Goal: Task Accomplishment & Management: Manage account settings

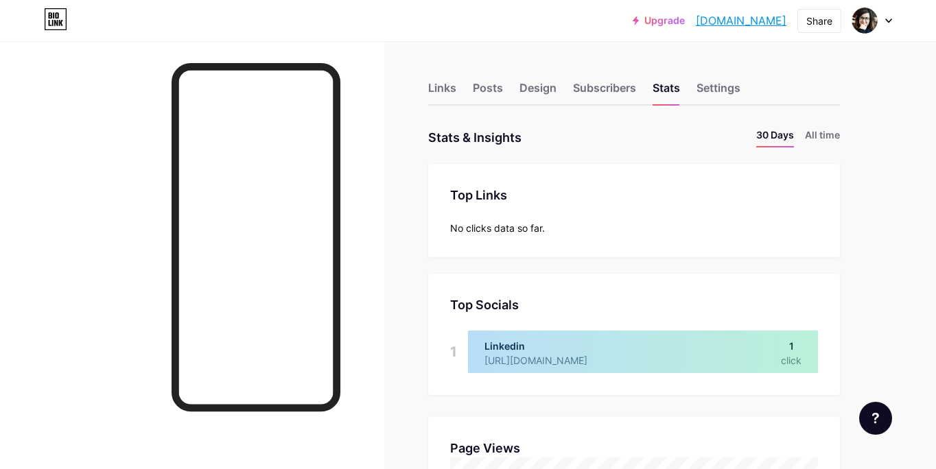
scroll to position [469, 936]
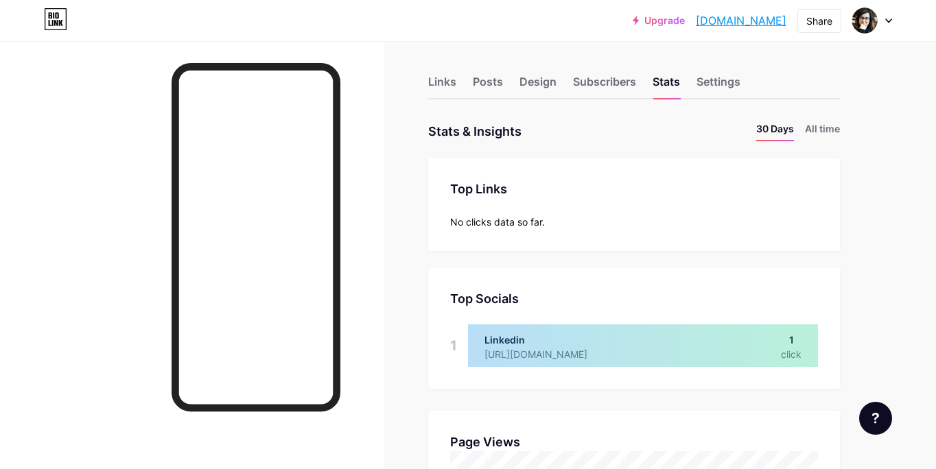
scroll to position [0, 0]
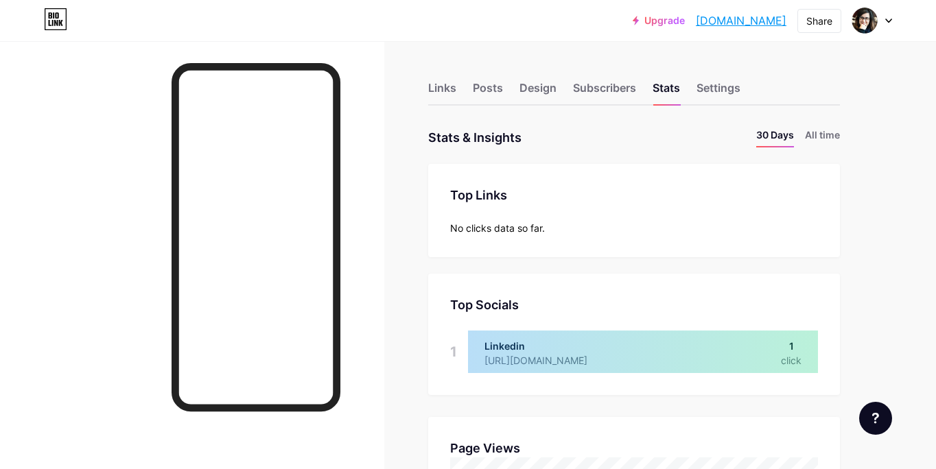
click at [58, 18] on icon at bounding box center [55, 19] width 23 height 22
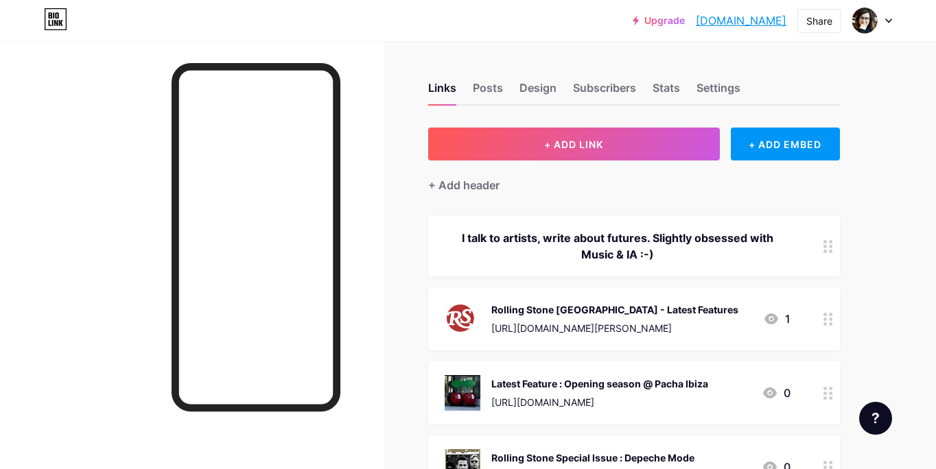
click at [888, 19] on icon at bounding box center [888, 21] width 7 height 5
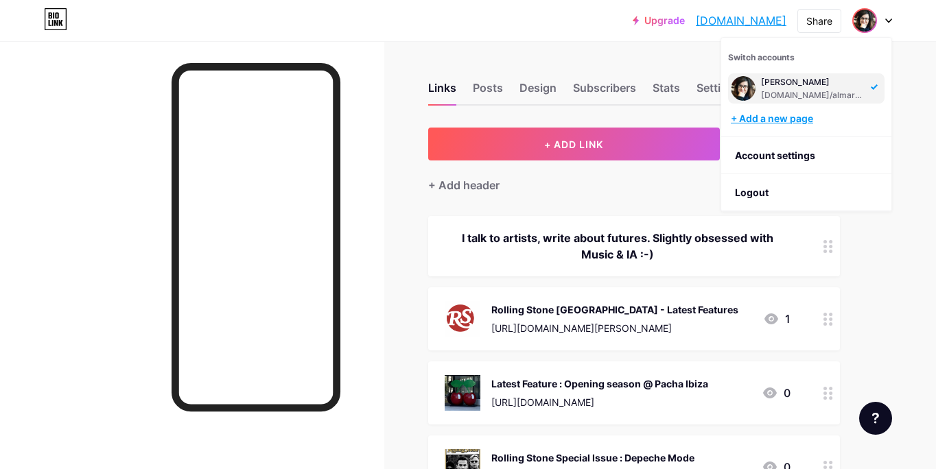
click at [775, 119] on div "+ Add a new page" at bounding box center [808, 119] width 154 height 14
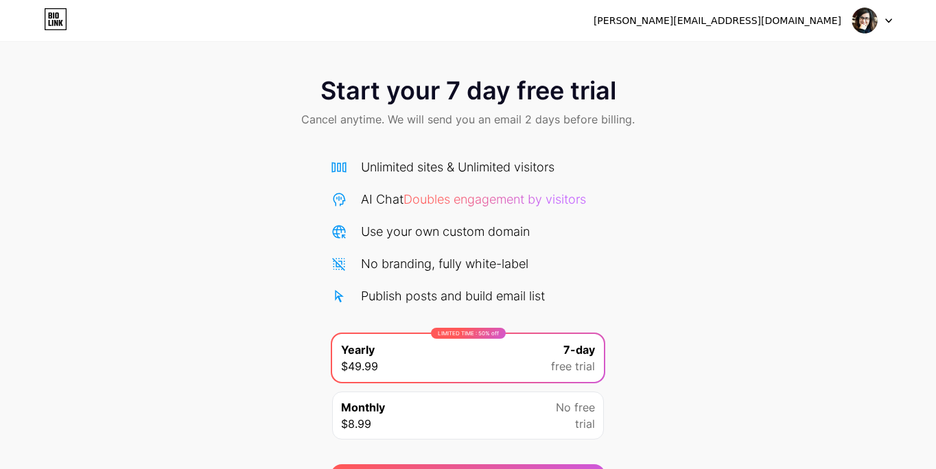
click at [701, 264] on div "Start your 7 day free trial Cancel anytime. We will send you an email 2 days be…" at bounding box center [468, 280] width 936 height 434
click at [884, 17] on div at bounding box center [873, 20] width 40 height 25
click at [623, 39] on div "alma@rollingstone.fr Logout" at bounding box center [468, 20] width 936 height 41
click at [813, 23] on div "alma@rollingstone.fr" at bounding box center [718, 21] width 248 height 14
click at [884, 26] on div at bounding box center [873, 20] width 40 height 25
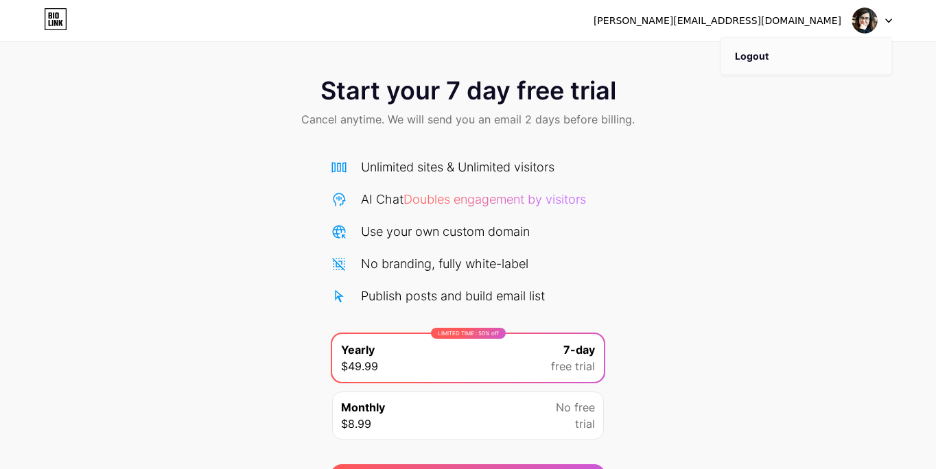
click at [778, 58] on li "Logout" at bounding box center [806, 56] width 170 height 37
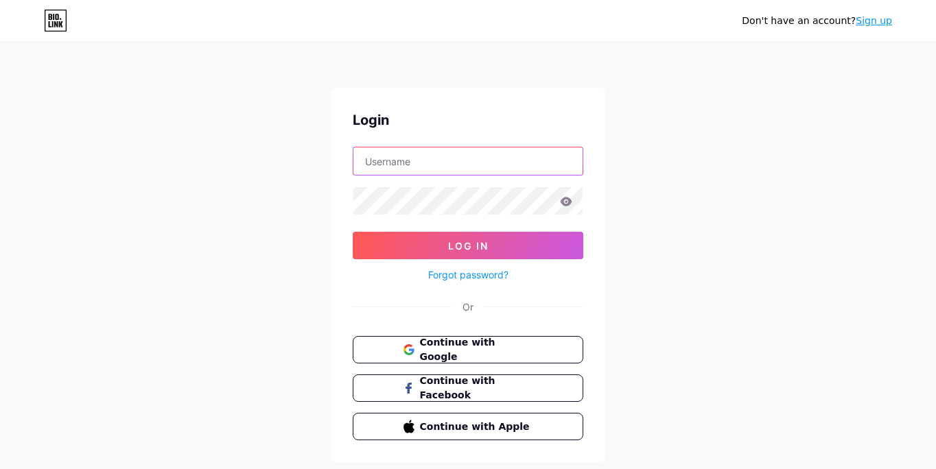
type input "alma@rollingstone.fr"
click at [444, 347] on span "Continue with Google" at bounding box center [476, 351] width 115 height 30
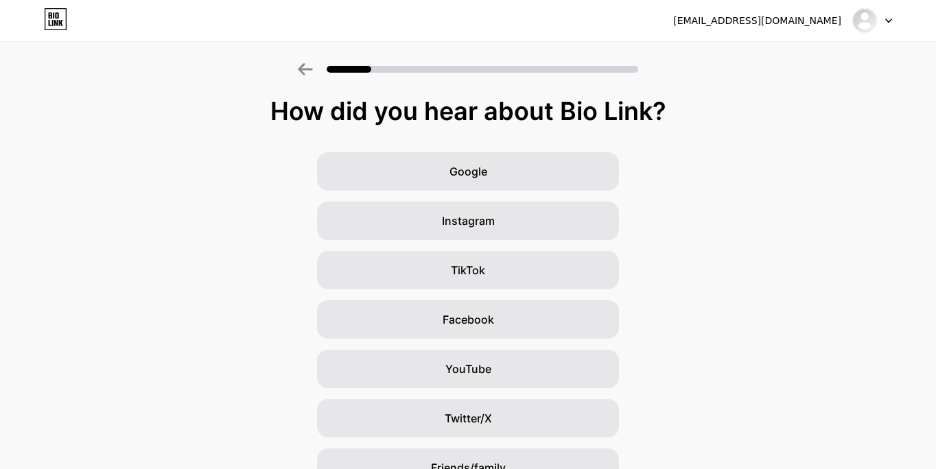
click at [784, 302] on div "Google Instagram TikTok Facebook YouTube Twitter/X Friends/family Other" at bounding box center [468, 344] width 936 height 384
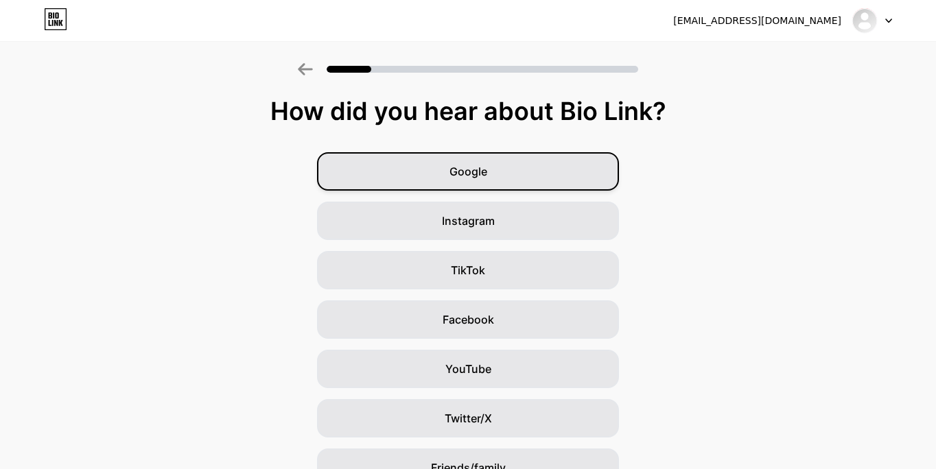
click at [515, 161] on div "Google" at bounding box center [468, 171] width 302 height 38
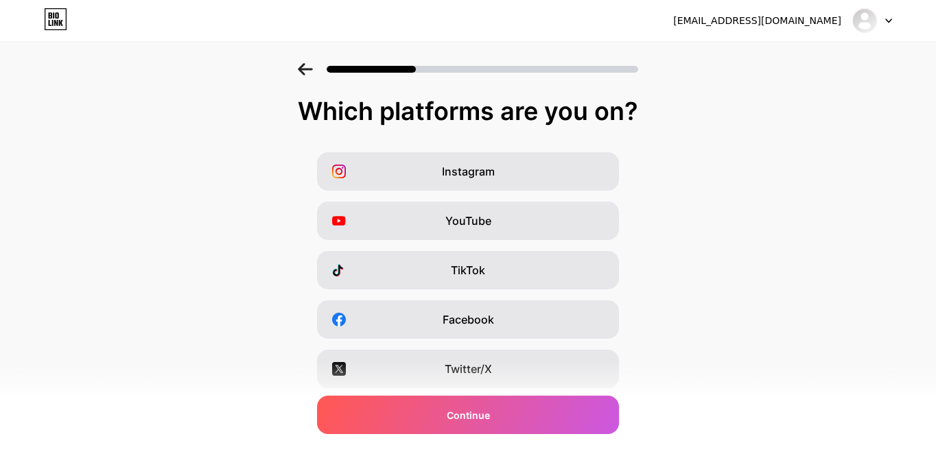
click at [791, 289] on div "Instagram YouTube TikTok Facebook Twitter/X Buy Me a Coffee Snapchat I have a w…" at bounding box center [468, 344] width 923 height 384
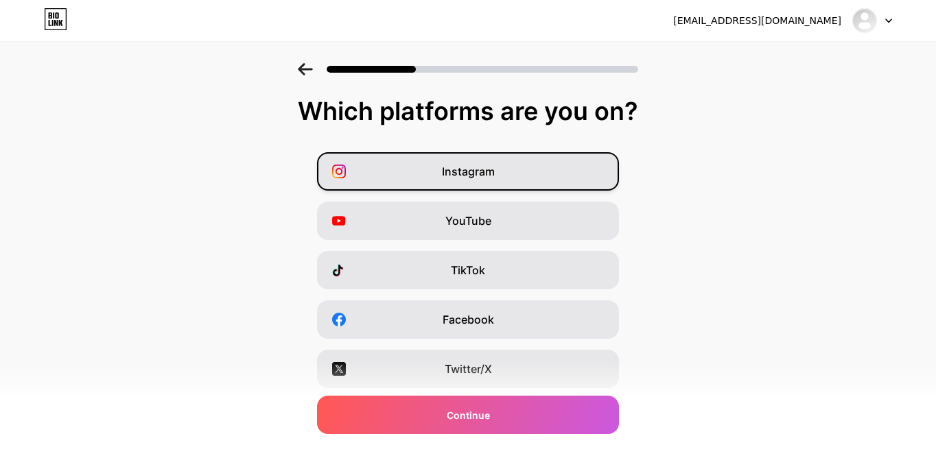
click at [415, 167] on div "Instagram" at bounding box center [468, 171] width 302 height 38
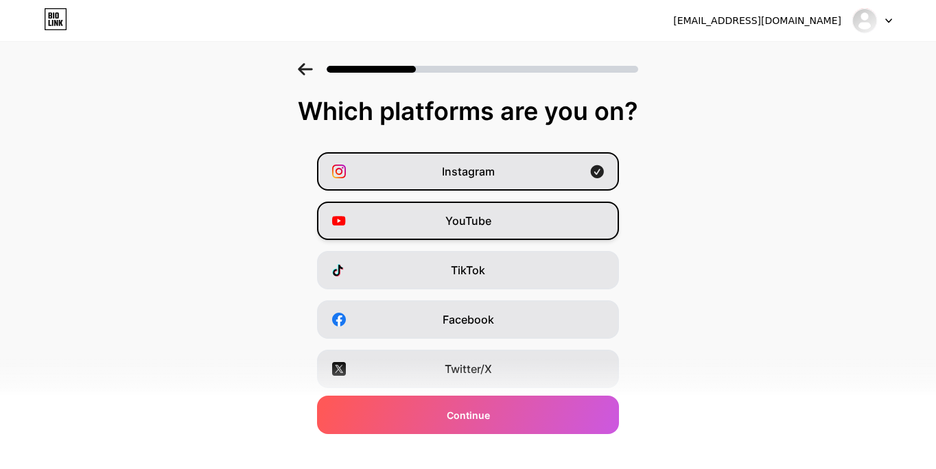
click at [424, 217] on div "YouTube" at bounding box center [468, 221] width 302 height 38
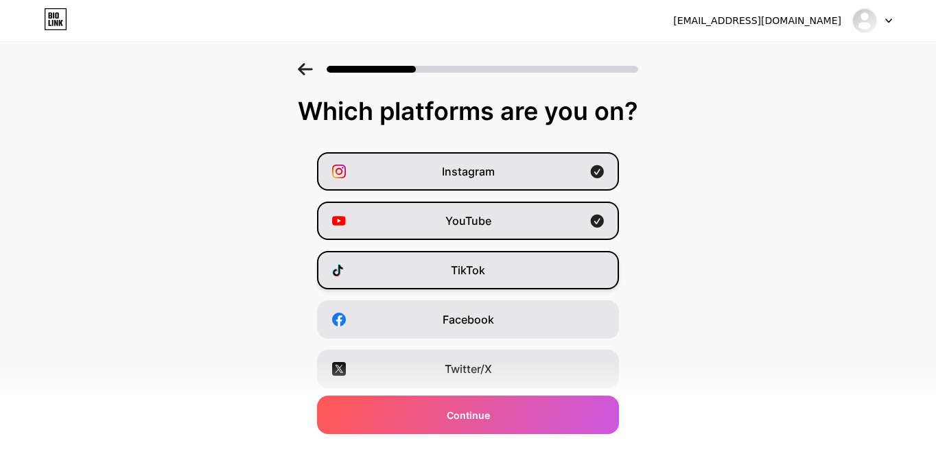
click at [438, 279] on div "TikTok" at bounding box center [468, 270] width 302 height 38
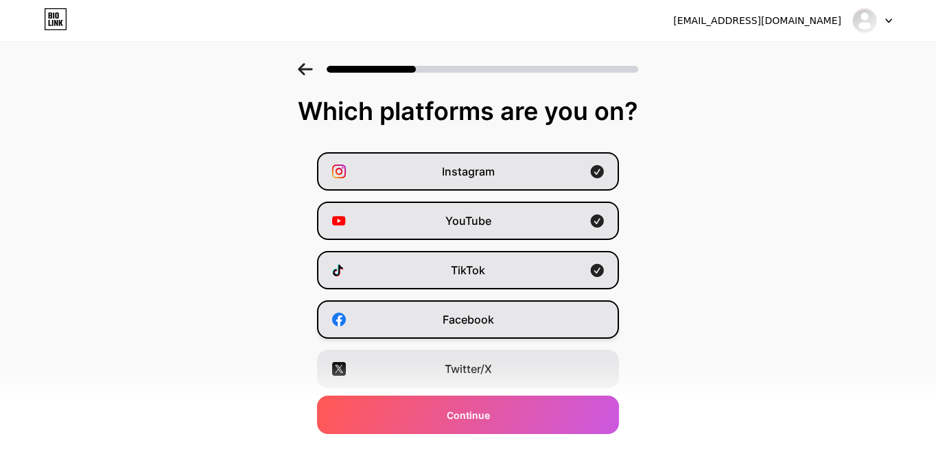
click at [442, 336] on div "Facebook" at bounding box center [468, 320] width 302 height 38
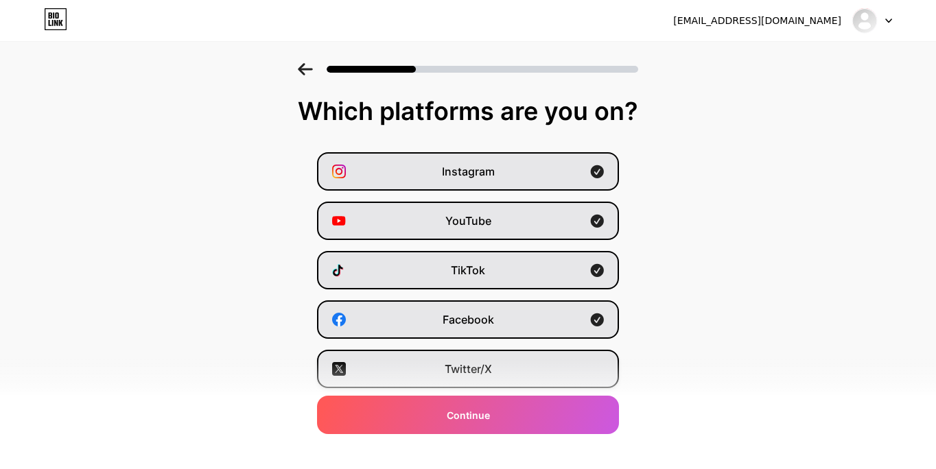
click at [443, 383] on div "Twitter/X" at bounding box center [468, 369] width 302 height 38
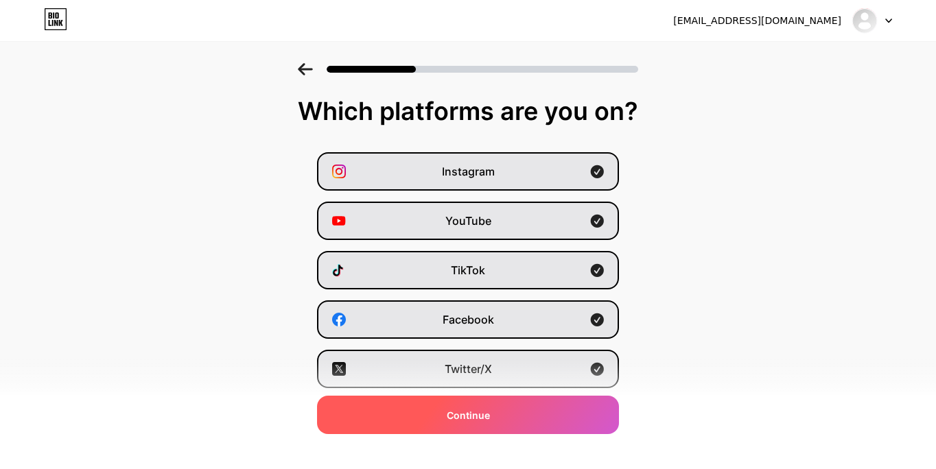
click at [445, 415] on div "Continue" at bounding box center [468, 415] width 302 height 38
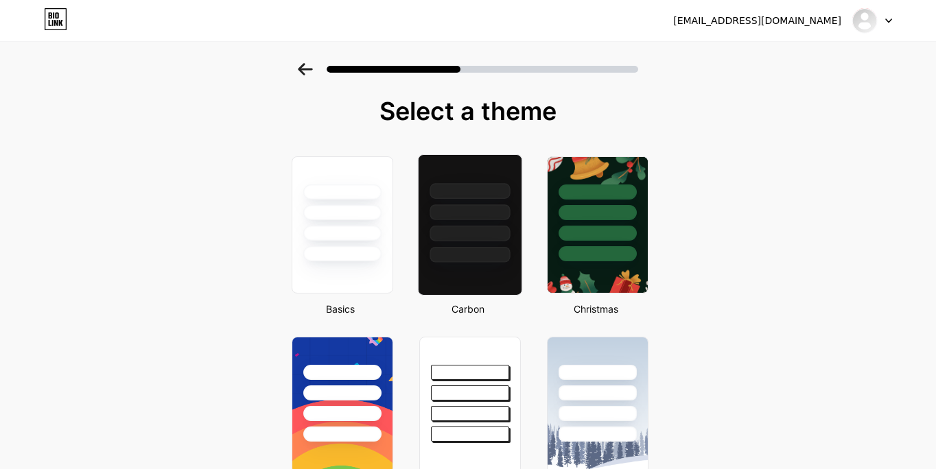
click at [452, 212] on div at bounding box center [470, 213] width 80 height 16
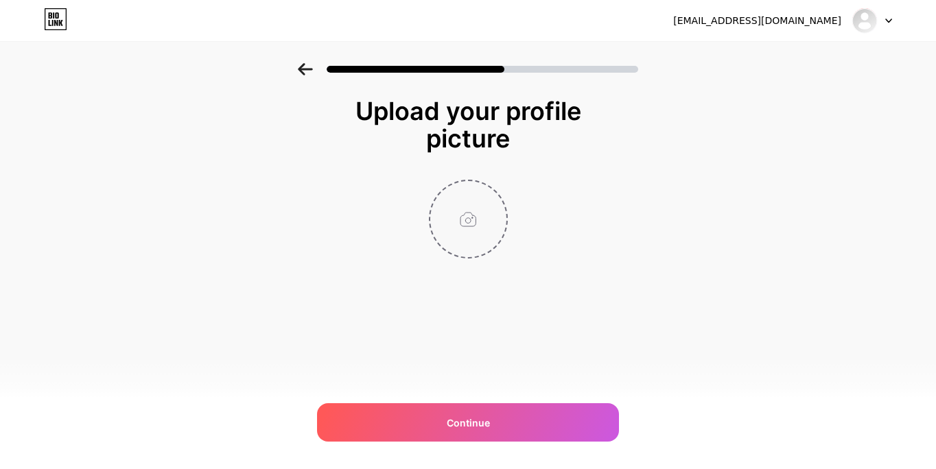
click at [476, 226] on input "file" at bounding box center [468, 219] width 76 height 76
type input "C:\fakepath\Monogram_Rouge_France.png"
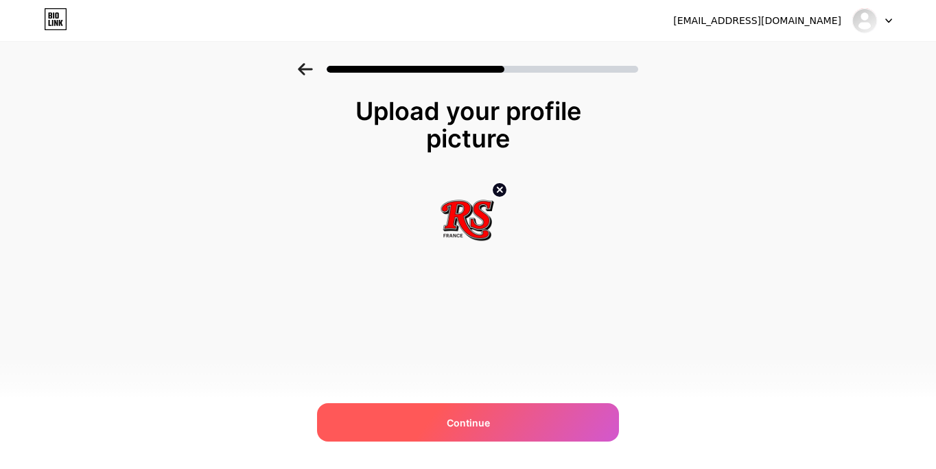
click at [474, 421] on span "Continue" at bounding box center [468, 423] width 43 height 14
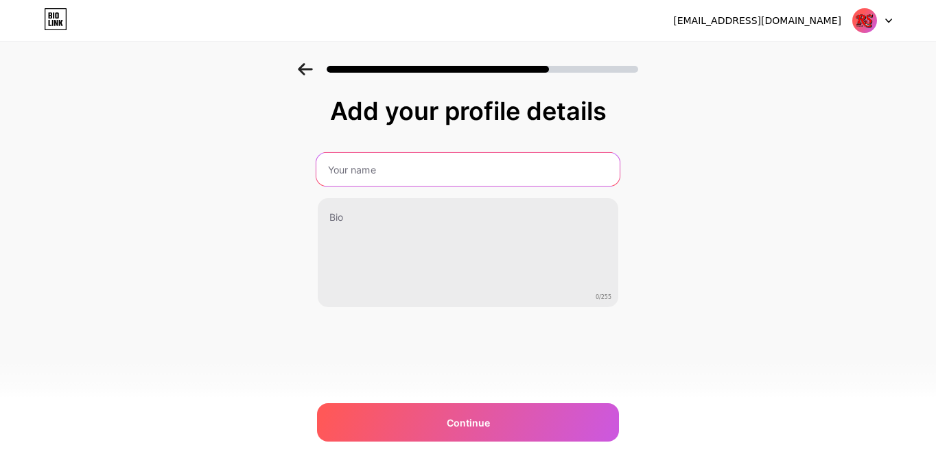
click at [366, 168] on input "text" at bounding box center [467, 169] width 303 height 33
type input "ROLLING STONE FRANCE"
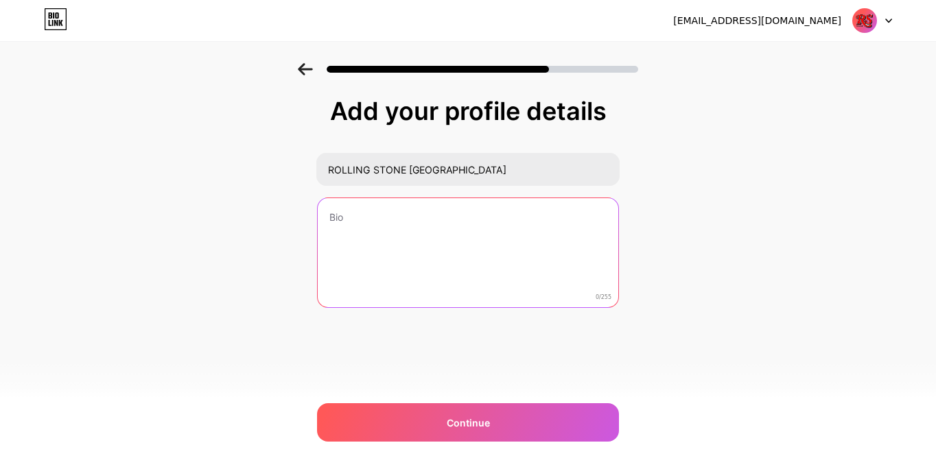
click at [334, 221] on textarea at bounding box center [468, 253] width 301 height 111
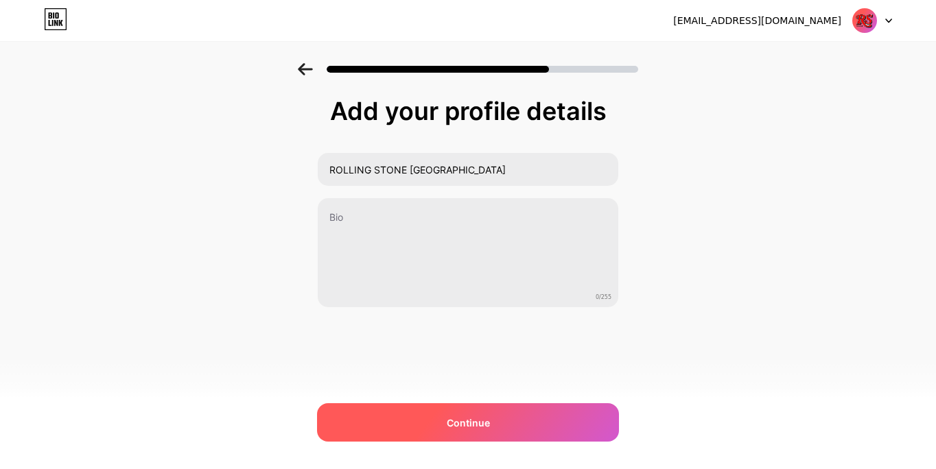
click at [430, 428] on div "Continue" at bounding box center [468, 423] width 302 height 38
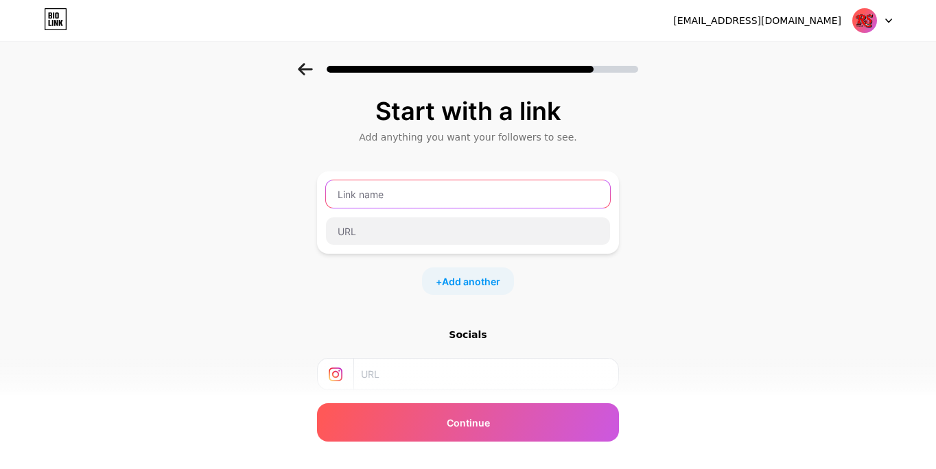
click at [387, 195] on input "text" at bounding box center [468, 194] width 284 height 27
type input "rollingstonefrance"
click at [375, 216] on div "rollingstonefrance" at bounding box center [468, 213] width 286 height 66
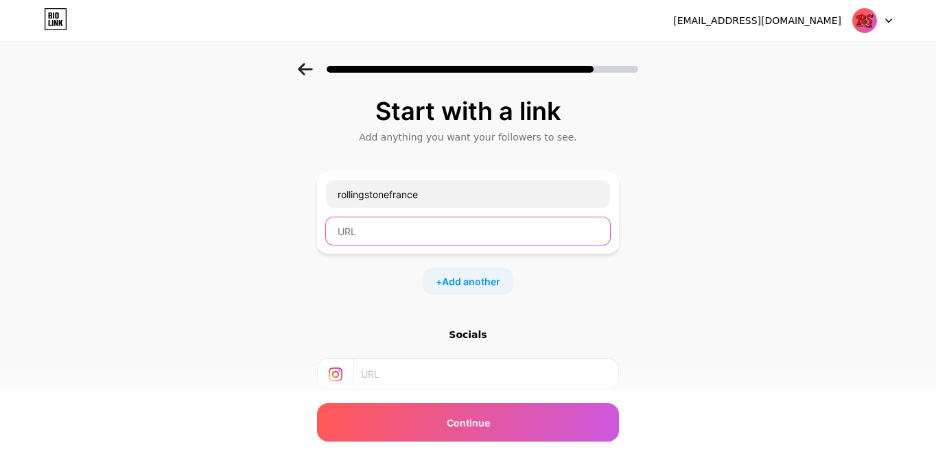
click at [375, 227] on input "text" at bounding box center [468, 231] width 284 height 27
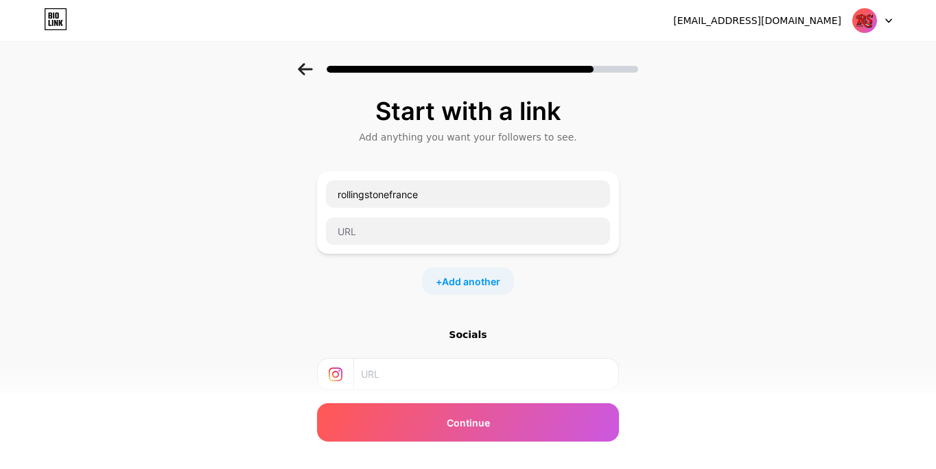
click at [353, 296] on div "Start with a link Add anything you want your followers to see. rollingstonefran…" at bounding box center [468, 287] width 302 height 380
click at [391, 202] on input "rollingstonefrance" at bounding box center [468, 194] width 284 height 27
click at [360, 264] on div "rollingstonefrance + Add another" at bounding box center [468, 234] width 302 height 124
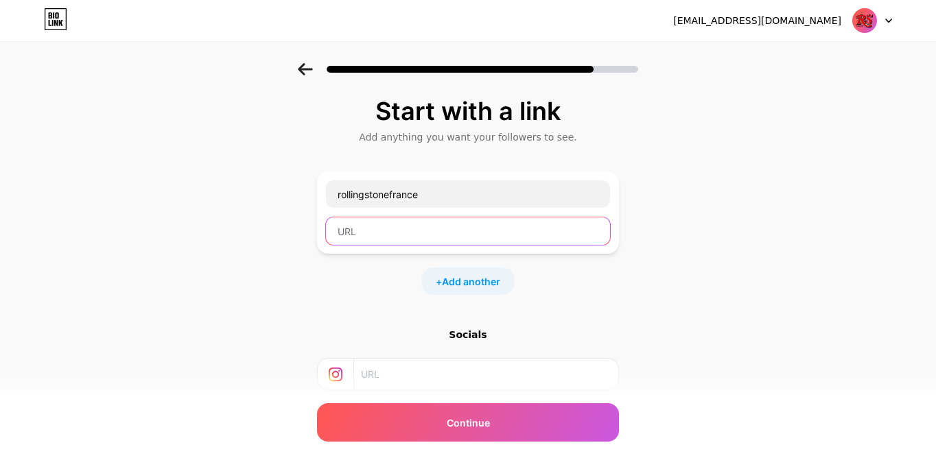
click at [362, 235] on input "text" at bounding box center [468, 231] width 284 height 27
type input "www.rollingstone.fr"
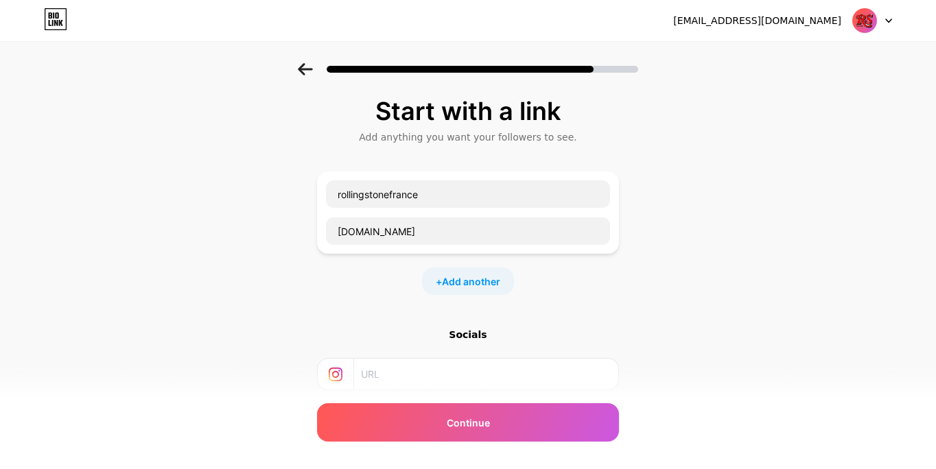
click at [385, 315] on div "Start with a link Add anything you want your followers to see. rollingstonefran…" at bounding box center [468, 287] width 302 height 380
click at [400, 378] on input "text" at bounding box center [485, 374] width 249 height 31
click at [701, 342] on div "Start with a link Add anything you want your followers to see. rollingstonefran…" at bounding box center [468, 304] width 936 height 483
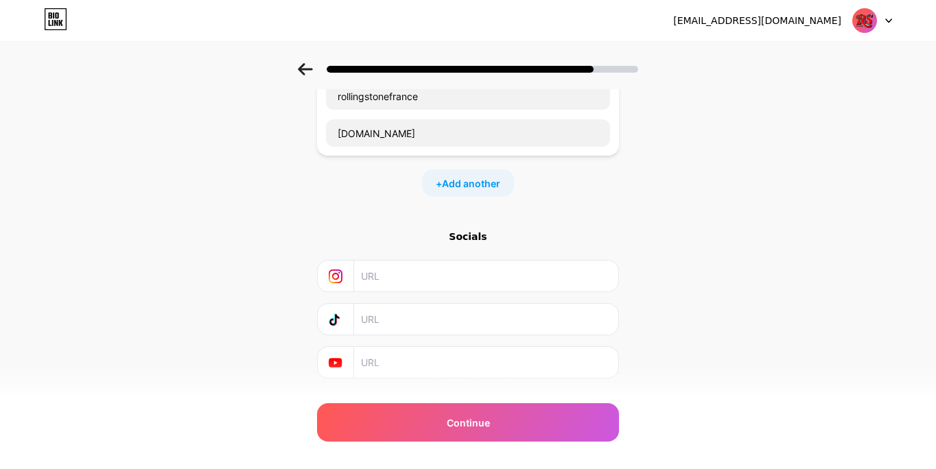
scroll to position [131, 0]
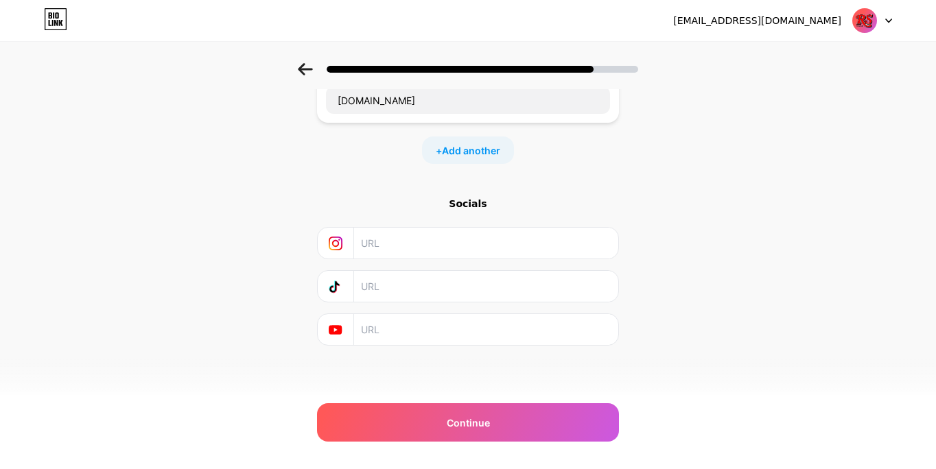
click at [382, 239] on input "text" at bounding box center [485, 243] width 249 height 31
type input "rollingstonefrance"
click at [383, 288] on input "text" at bounding box center [485, 286] width 249 height 31
type input "rollingstonefrance"
click at [380, 334] on input "text" at bounding box center [485, 329] width 249 height 31
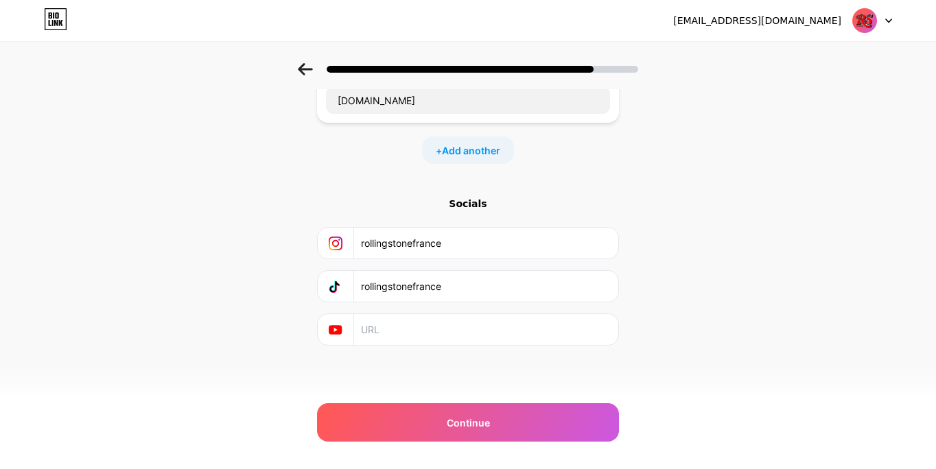
click at [422, 332] on input "text" at bounding box center [485, 329] width 249 height 31
paste input "RollingstoneFrance"
click at [403, 325] on input "RollingstoneFrance" at bounding box center [485, 329] width 249 height 31
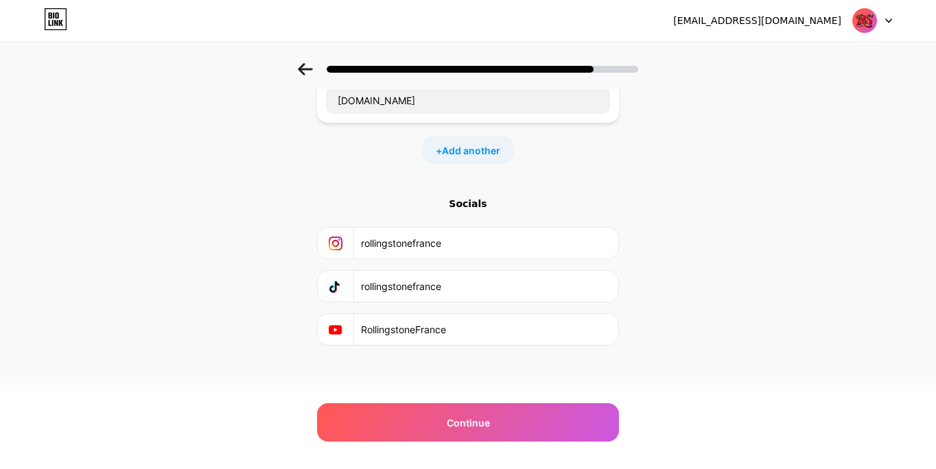
paste input "https://www.youtube.com/@"
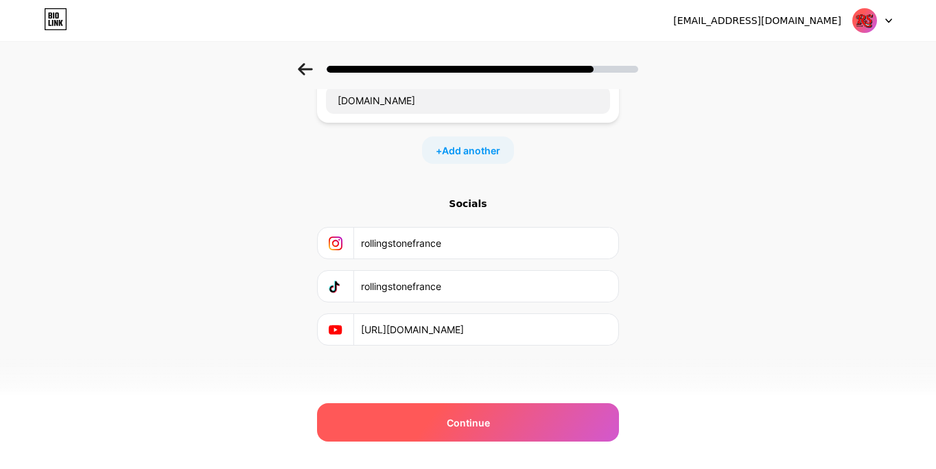
type input "https://www.youtube.com/@RollingstoneFrance"
click at [454, 423] on span "Continue" at bounding box center [468, 423] width 43 height 14
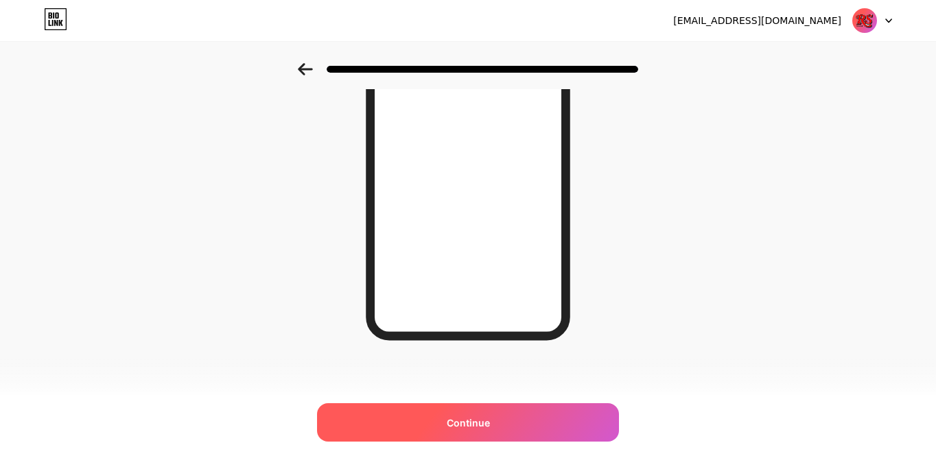
scroll to position [220, 0]
click at [482, 430] on span "Continue" at bounding box center [468, 423] width 43 height 14
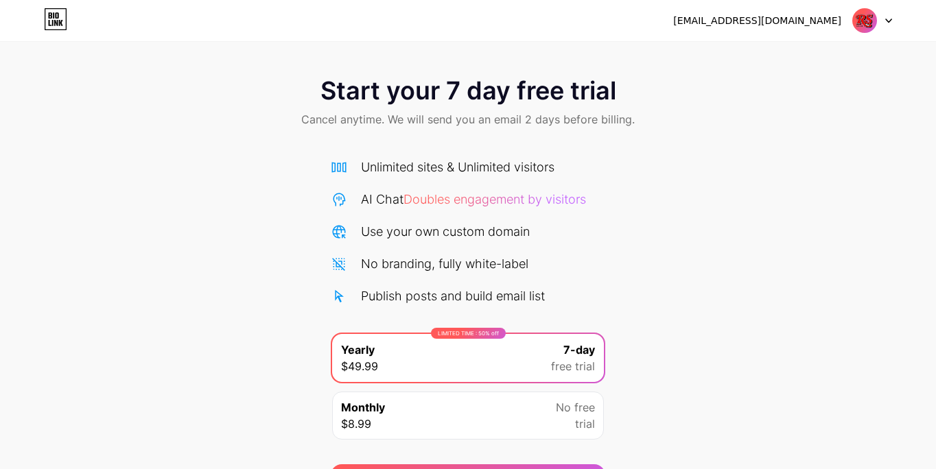
click at [645, 236] on div "Start your 7 day free trial Cancel anytime. We will send you an email 2 days be…" at bounding box center [468, 280] width 936 height 434
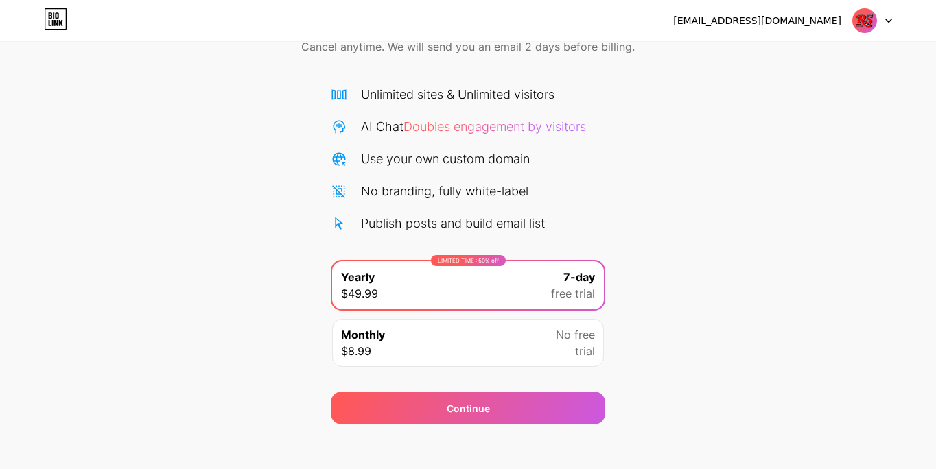
scroll to position [83, 0]
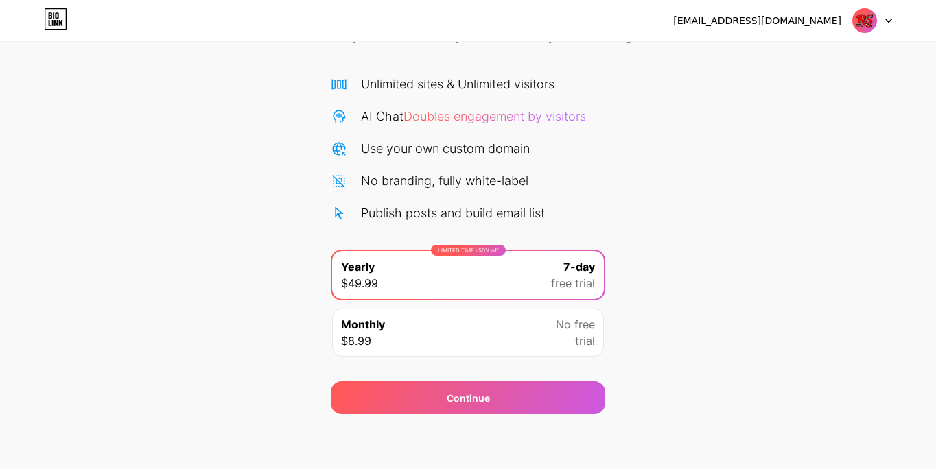
click at [292, 413] on div "Start your 7 day free trial Cancel anytime. We will send you an email 2 days be…" at bounding box center [468, 197] width 936 height 434
click at [743, 124] on div "Start your 7 day free trial Cancel anytime. We will send you an email 2 days be…" at bounding box center [468, 197] width 936 height 434
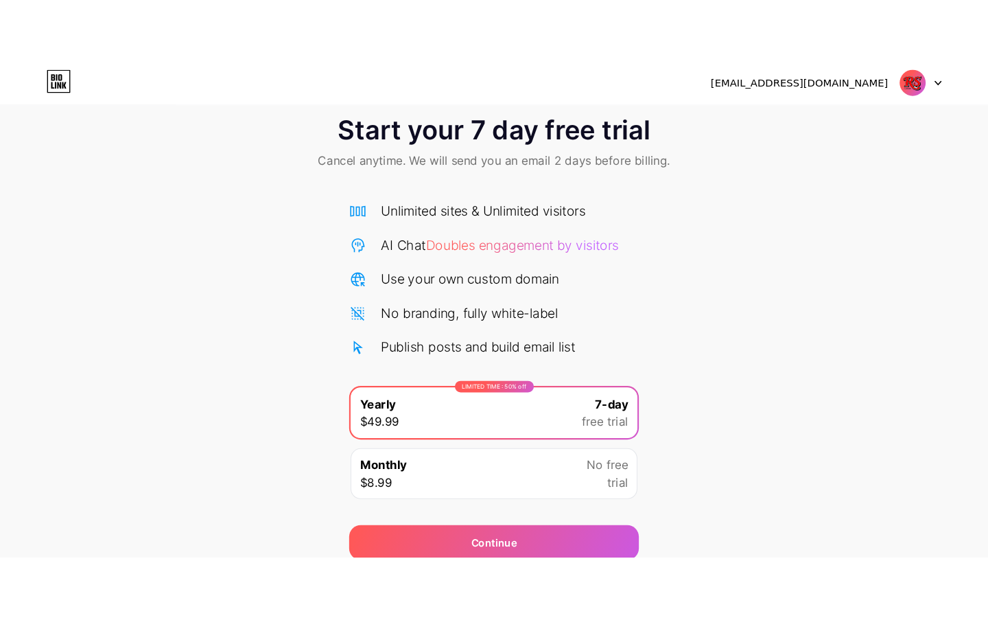
scroll to position [0, 0]
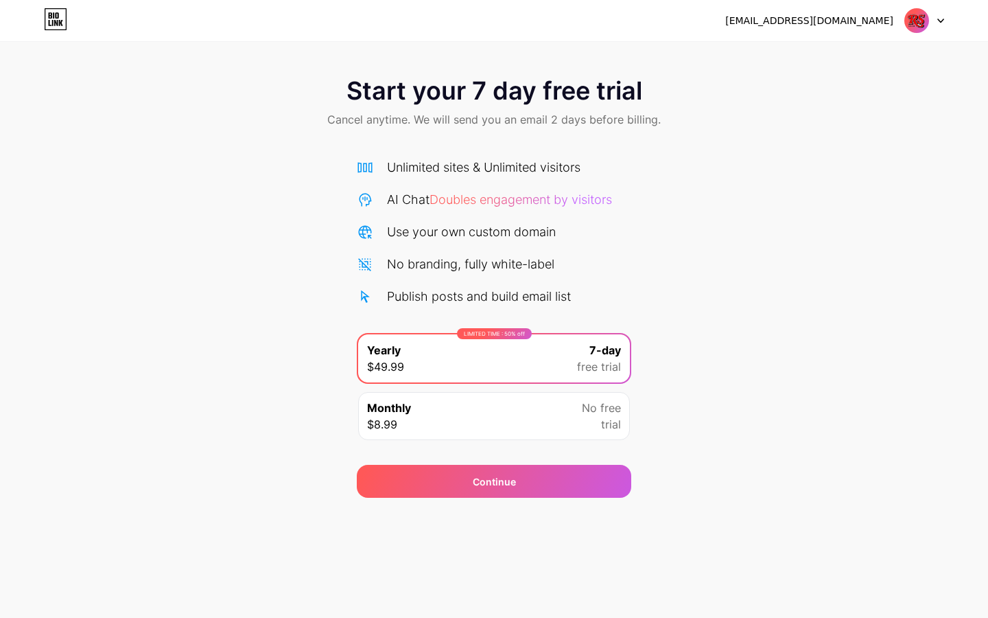
click at [780, 298] on div "Start your 7 day free trial Cancel anytime. We will send you an email 2 days be…" at bounding box center [494, 280] width 988 height 434
click at [675, 469] on div "redaction@rollingstone.fr Logout Link Copied Start your 7 day free trial Cancel…" at bounding box center [494, 309] width 988 height 618
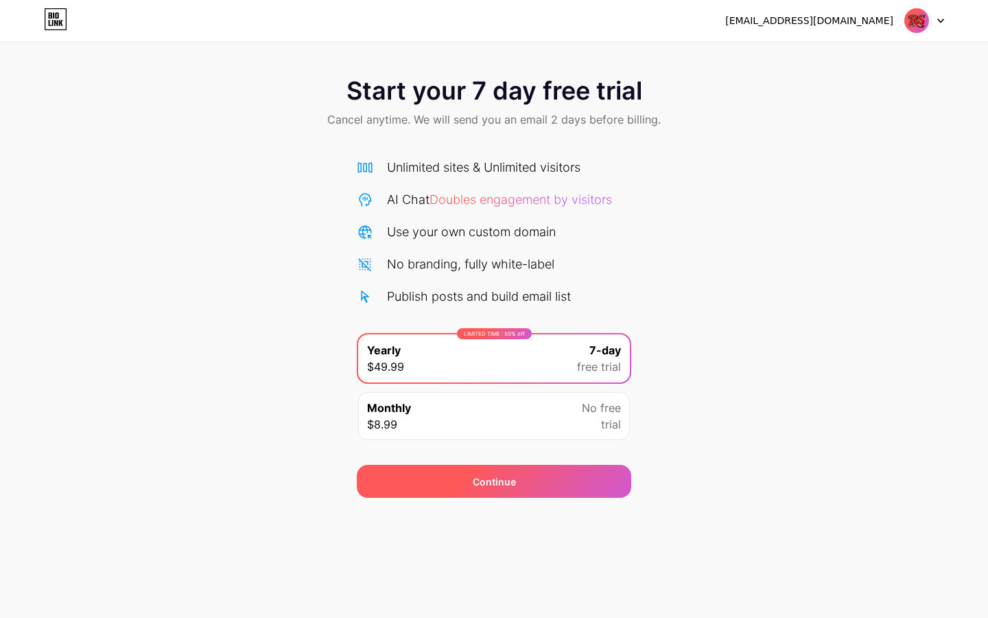
click at [450, 469] on div "Continue" at bounding box center [494, 481] width 275 height 33
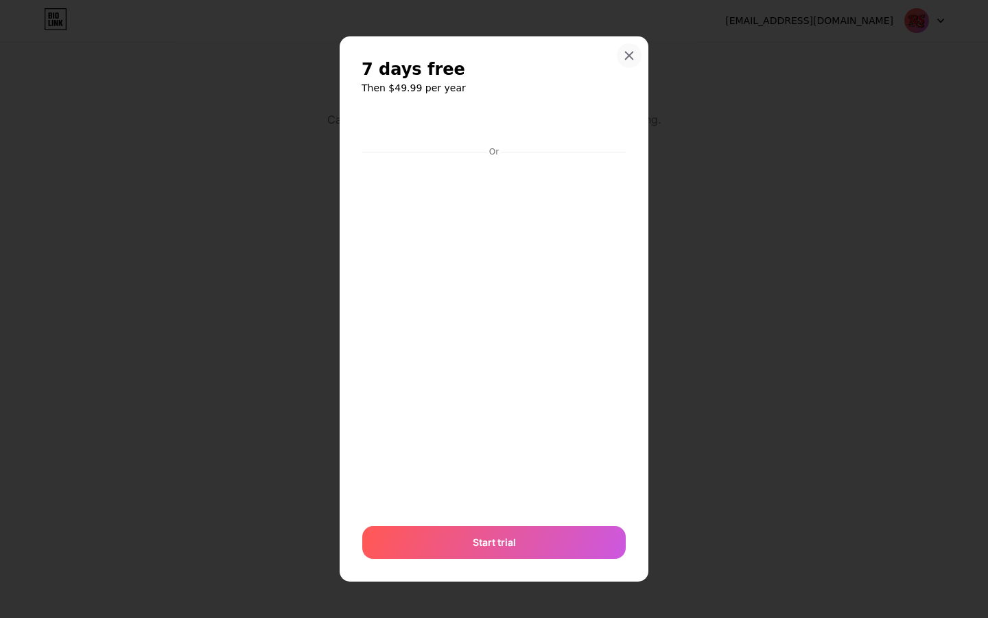
click at [632, 56] on icon at bounding box center [629, 55] width 11 height 11
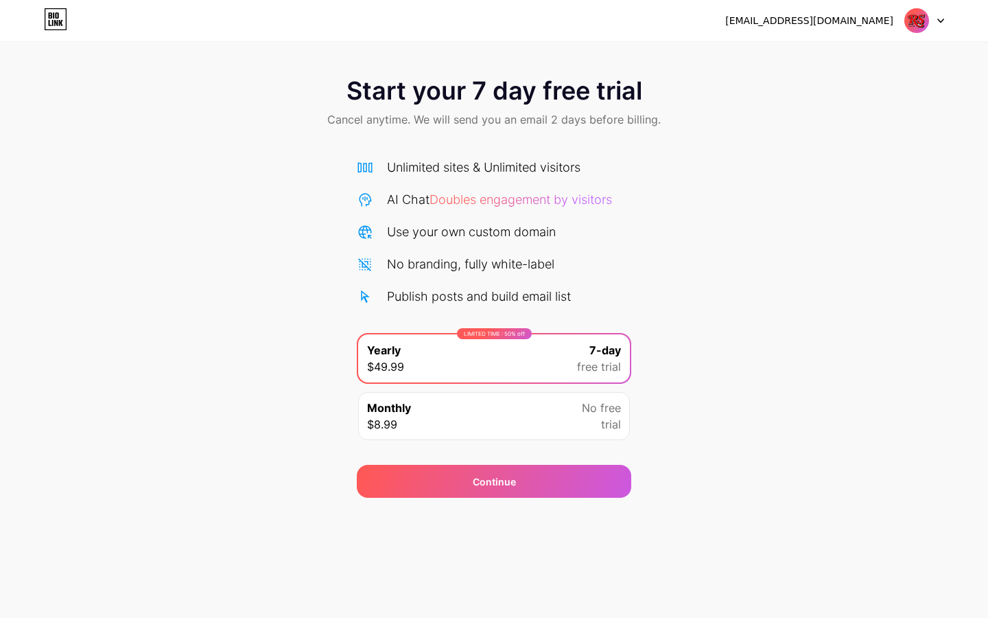
click at [829, 36] on div "redaction@rollingstone.fr Logout" at bounding box center [494, 20] width 988 height 41
click at [294, 208] on div "Start your 7 day free trial Cancel anytime. We will send you an email 2 days be…" at bounding box center [494, 280] width 988 height 434
click at [57, 19] on icon at bounding box center [55, 19] width 23 height 22
click at [49, 15] on icon at bounding box center [50, 15] width 3 height 6
click at [920, 23] on img at bounding box center [917, 21] width 26 height 26
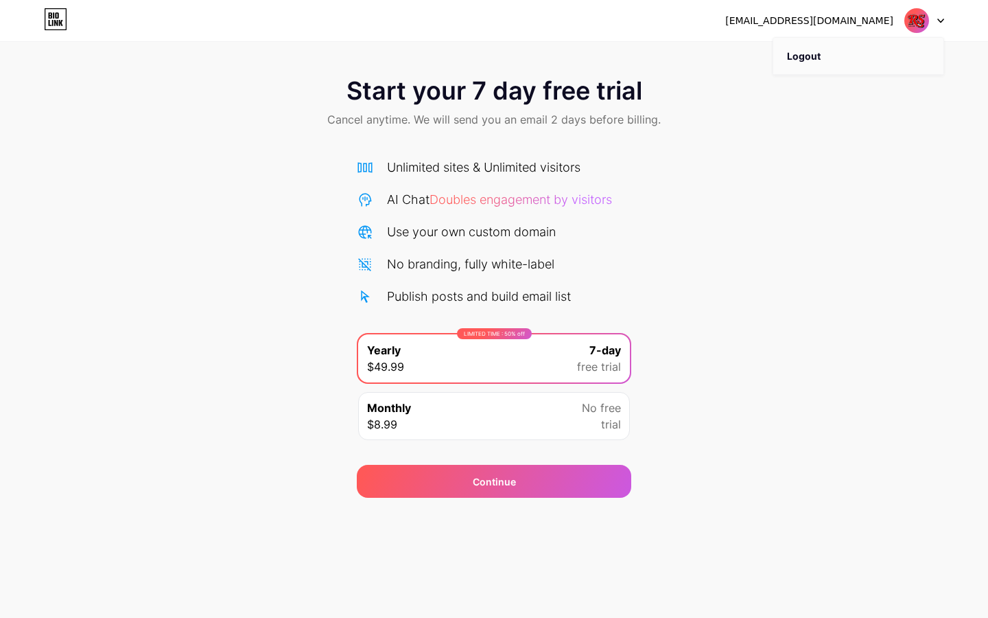
click at [815, 50] on li "Logout" at bounding box center [859, 56] width 170 height 37
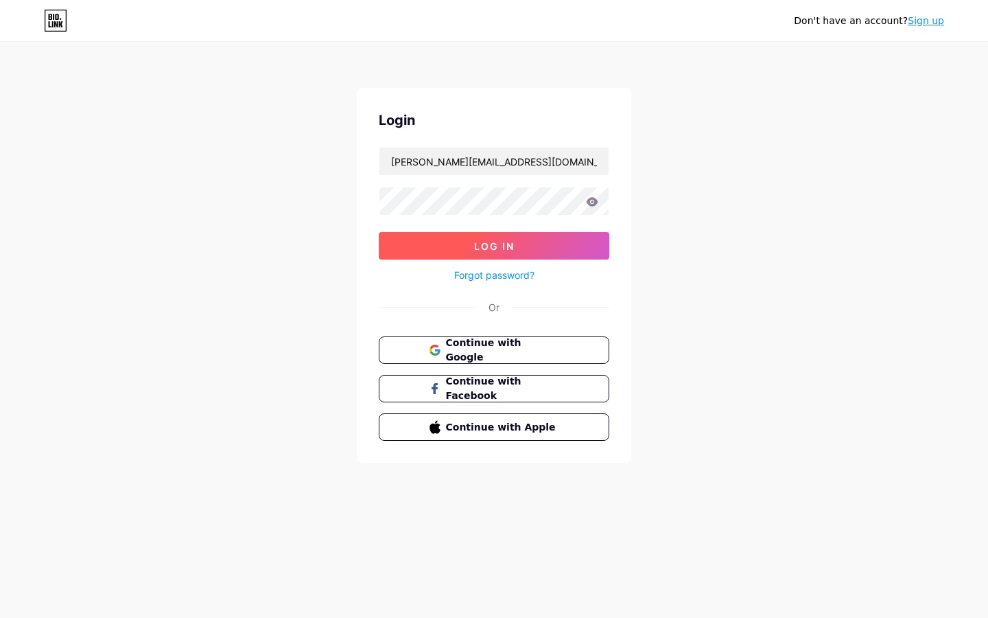
click at [487, 242] on span "Log In" at bounding box center [494, 246] width 40 height 12
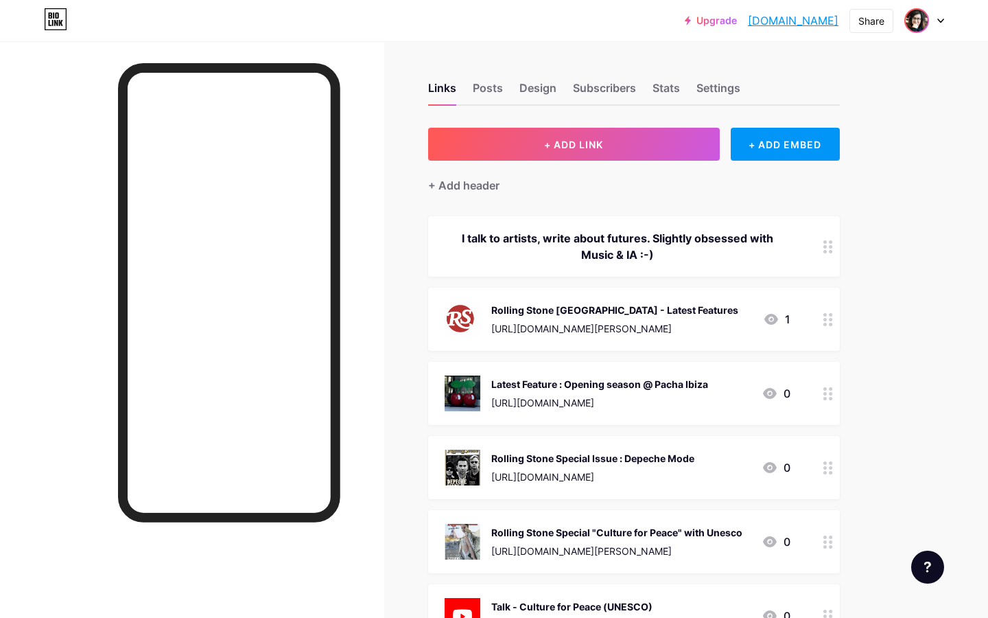
click at [925, 16] on img at bounding box center [917, 21] width 22 height 22
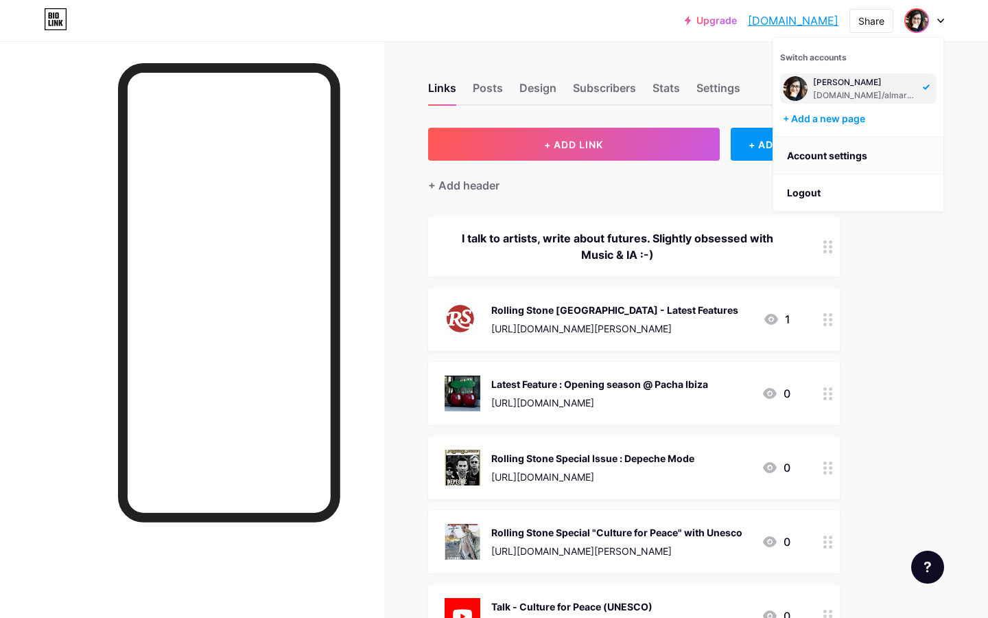
click at [831, 152] on link "Account settings" at bounding box center [859, 155] width 170 height 37
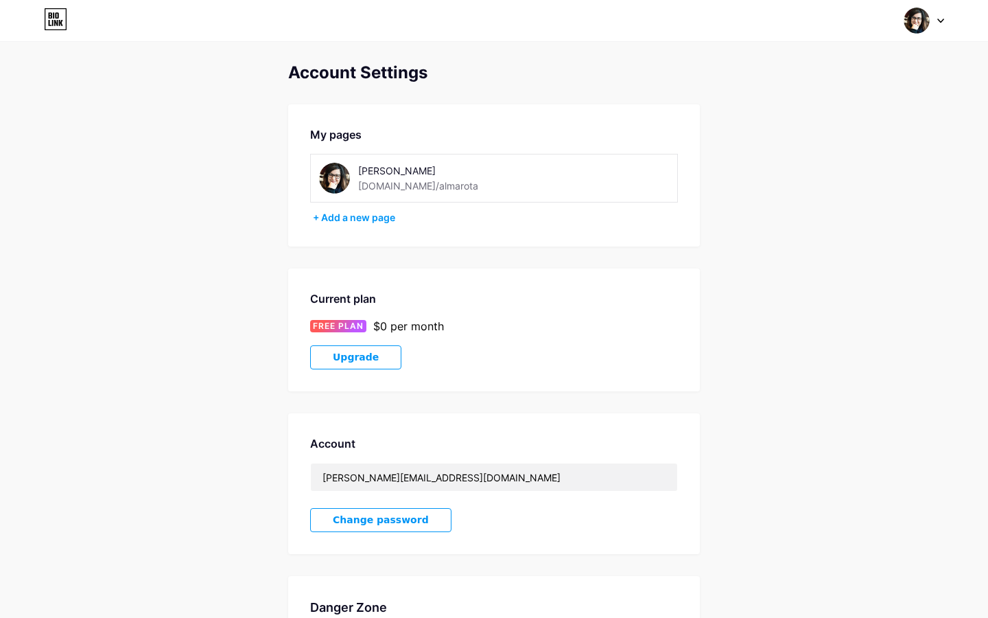
click at [831, 152] on div "Account Settings My pages Alma ROTA bio.link/almarota + Add a new page Current …" at bounding box center [494, 387] width 988 height 649
click at [47, 16] on icon at bounding box center [55, 19] width 23 height 22
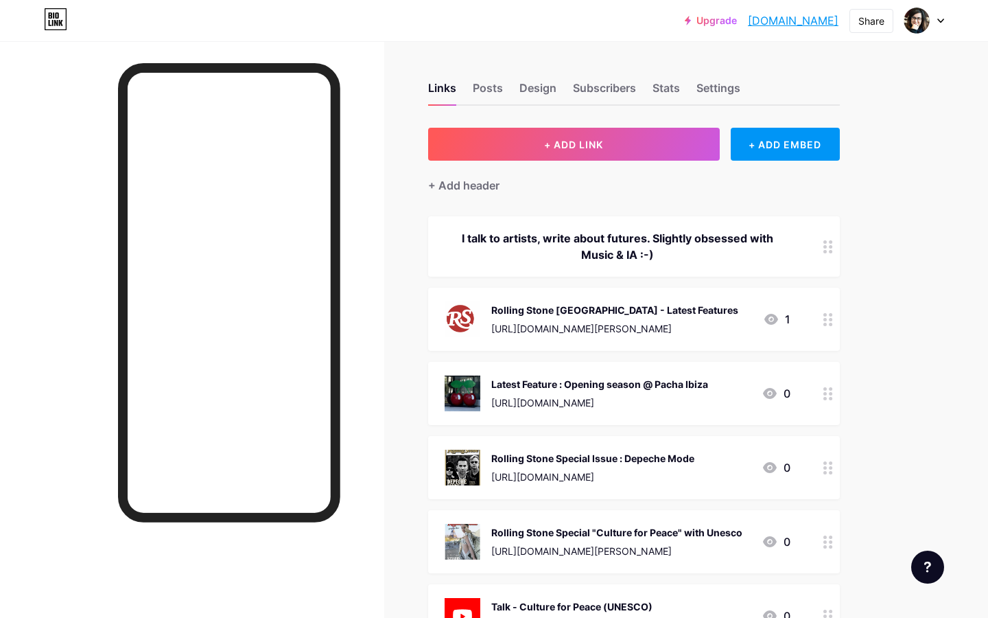
click at [923, 19] on img at bounding box center [917, 21] width 22 height 22
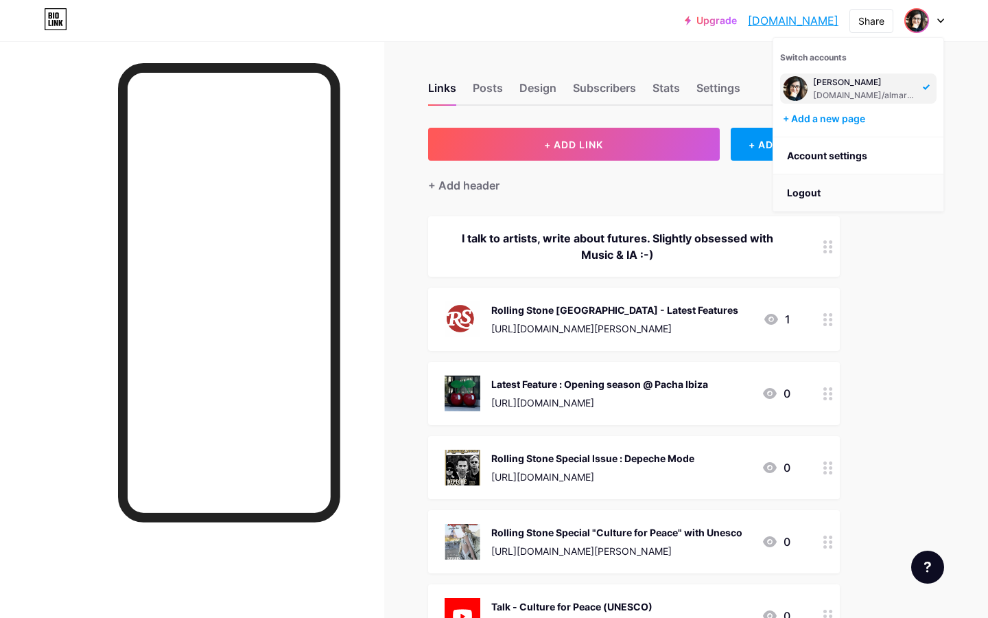
click at [827, 192] on li "Logout" at bounding box center [859, 192] width 170 height 37
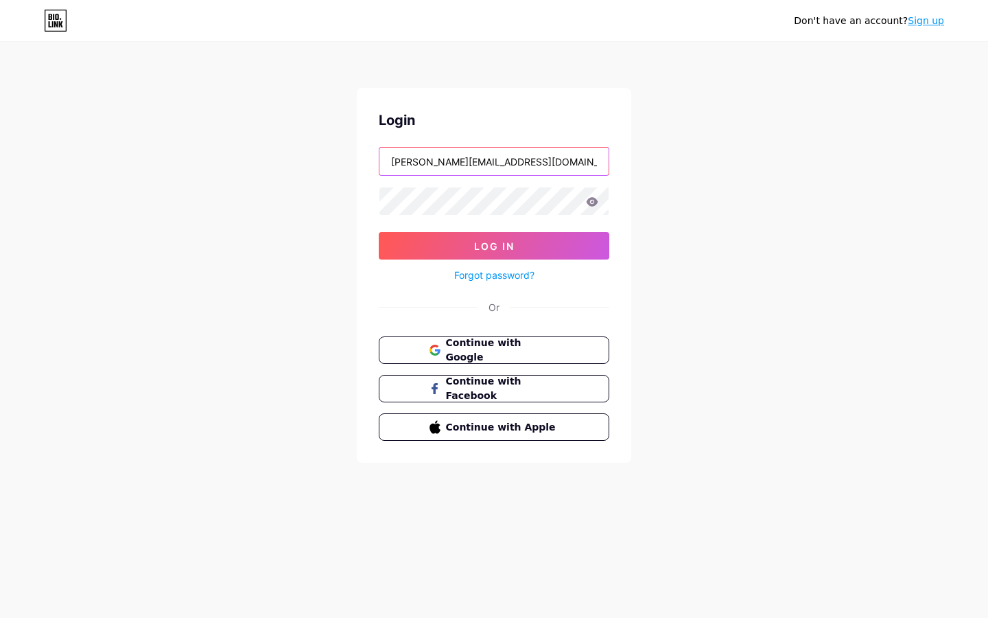
click at [480, 171] on input "[PERSON_NAME][EMAIL_ADDRESS][DOMAIN_NAME]" at bounding box center [494, 161] width 229 height 27
click at [406, 163] on input "[PERSON_NAME][EMAIL_ADDRESS][DOMAIN_NAME]" at bounding box center [494, 161] width 229 height 27
click at [406, 163] on input "alma@rollingstone.fr" at bounding box center [494, 161] width 229 height 27
click at [379, 232] on button "Log In" at bounding box center [494, 245] width 231 height 27
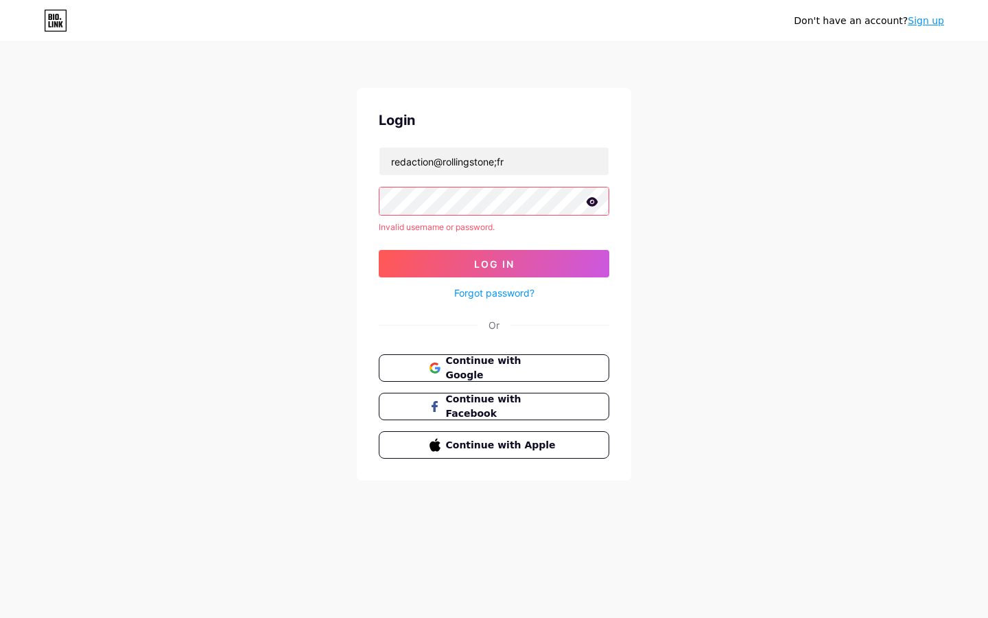
click at [596, 198] on icon at bounding box center [592, 202] width 12 height 10
click at [521, 159] on input "redaction@rollingstone;fr" at bounding box center [494, 161] width 229 height 27
type input "[EMAIL_ADDRESS][DOMAIN_NAME]"
click at [379, 250] on button "Log In" at bounding box center [494, 263] width 231 height 27
click at [590, 200] on icon at bounding box center [592, 203] width 14 height 14
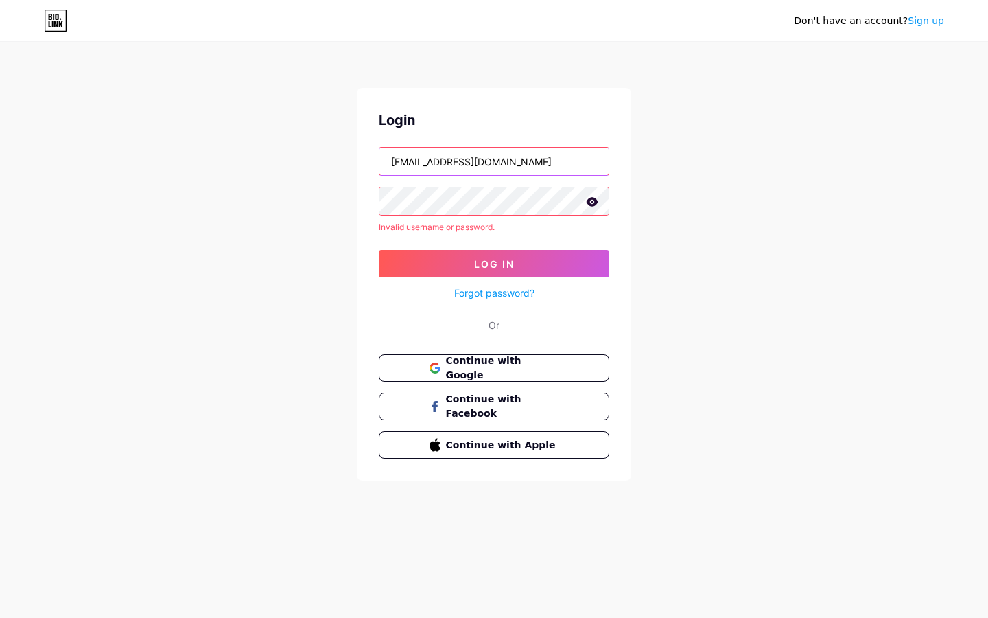
click at [452, 154] on input "[EMAIL_ADDRESS][DOMAIN_NAME]" at bounding box center [494, 161] width 229 height 27
click at [522, 161] on input "[EMAIL_ADDRESS][DOMAIN_NAME]" at bounding box center [494, 161] width 229 height 27
click at [482, 369] on span "Continue with Google" at bounding box center [502, 368] width 115 height 30
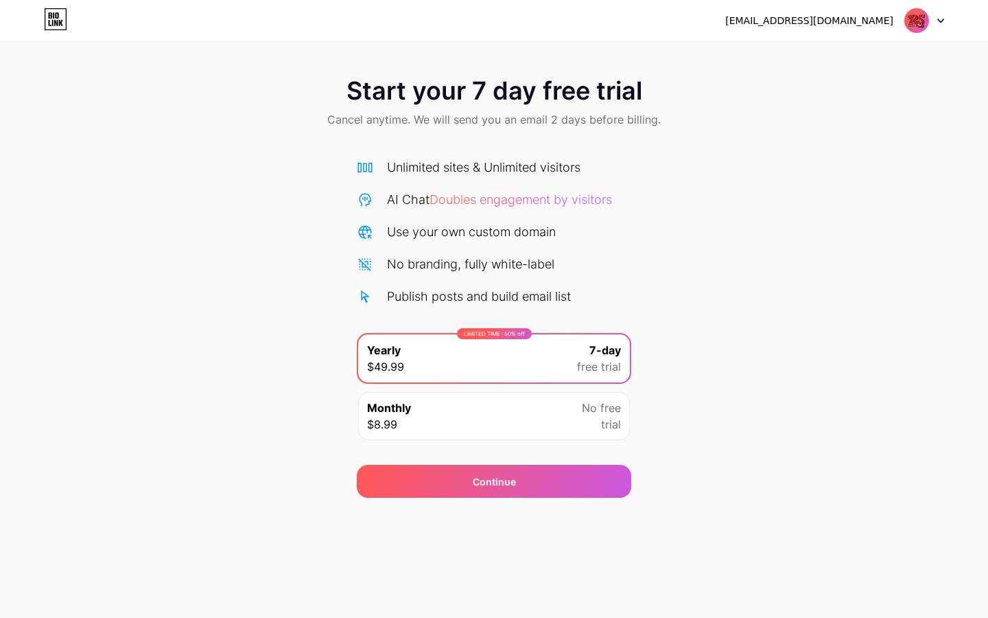
click at [874, 19] on div "[EMAIL_ADDRESS][DOMAIN_NAME]" at bounding box center [810, 21] width 168 height 14
click at [921, 21] on img at bounding box center [917, 21] width 26 height 26
drag, startPoint x: 461, startPoint y: 114, endPoint x: 677, endPoint y: 113, distance: 215.5
click at [677, 113] on div "Start your 7 day free trial Cancel anytime. We will send you an email 2 days be…" at bounding box center [494, 103] width 988 height 81
click at [720, 177] on div "Start your 7 day free trial Cancel anytime. We will send you an email 2 days be…" at bounding box center [494, 280] width 988 height 434
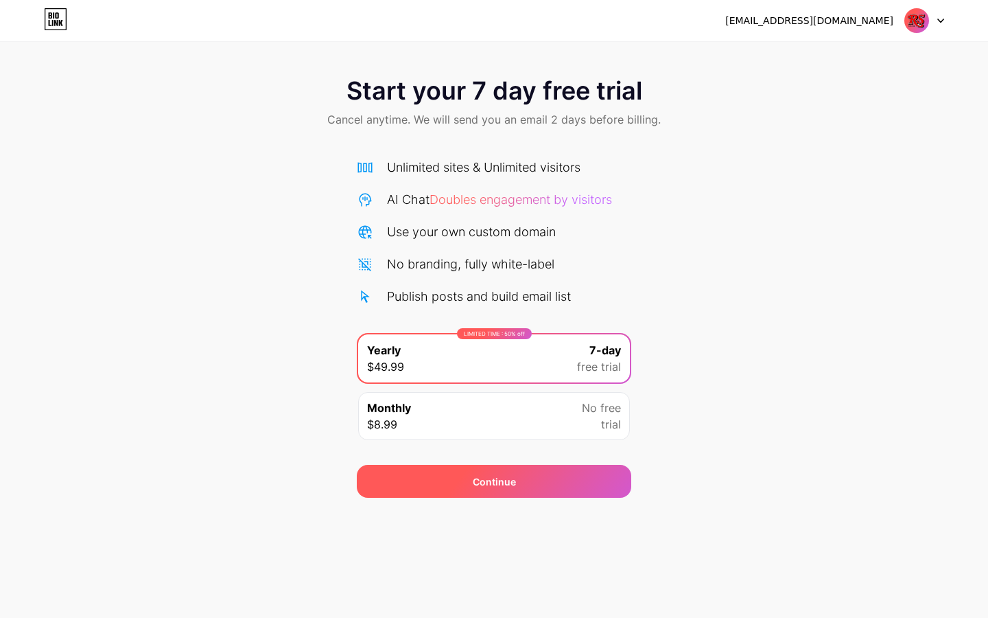
click at [472, 480] on div "Continue" at bounding box center [494, 481] width 275 height 33
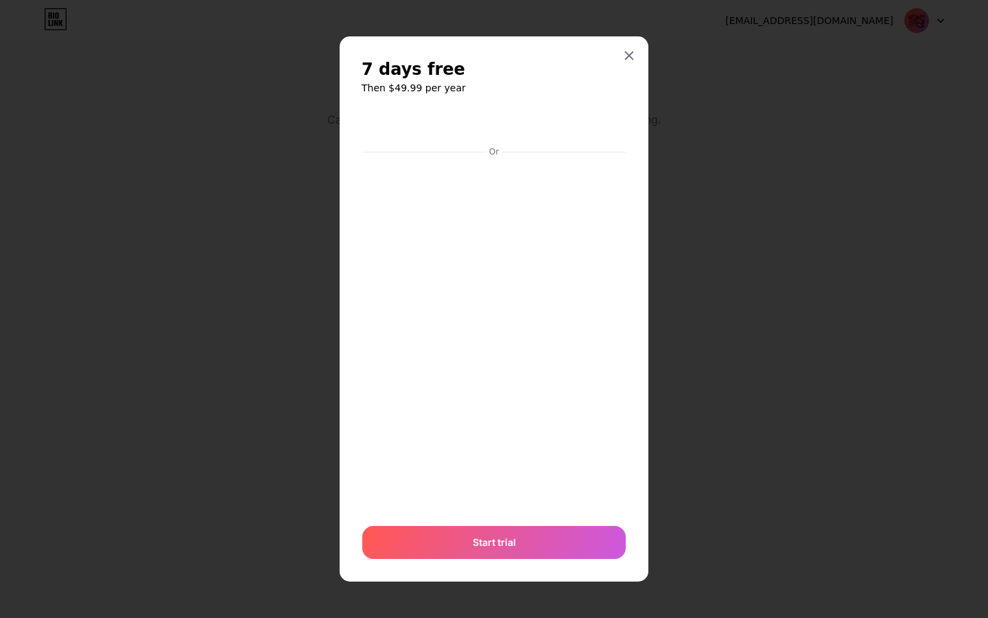
click at [634, 393] on div "7 days free Then $49.99 per year Or Start trial" at bounding box center [494, 308] width 309 height 544
click at [483, 537] on span "Start trial" at bounding box center [494, 542] width 43 height 14
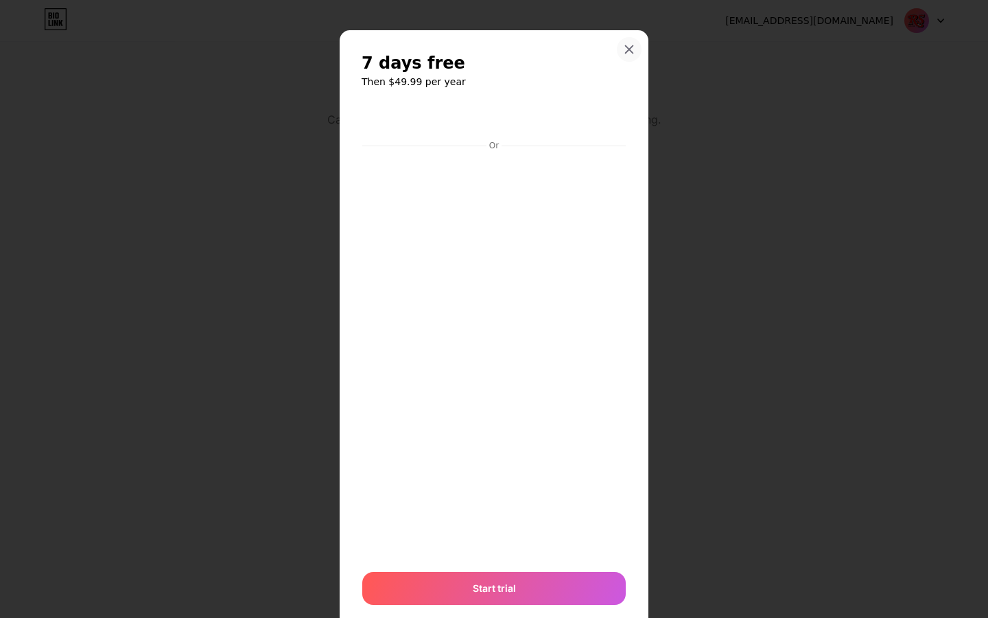
click at [631, 49] on icon at bounding box center [629, 49] width 11 height 11
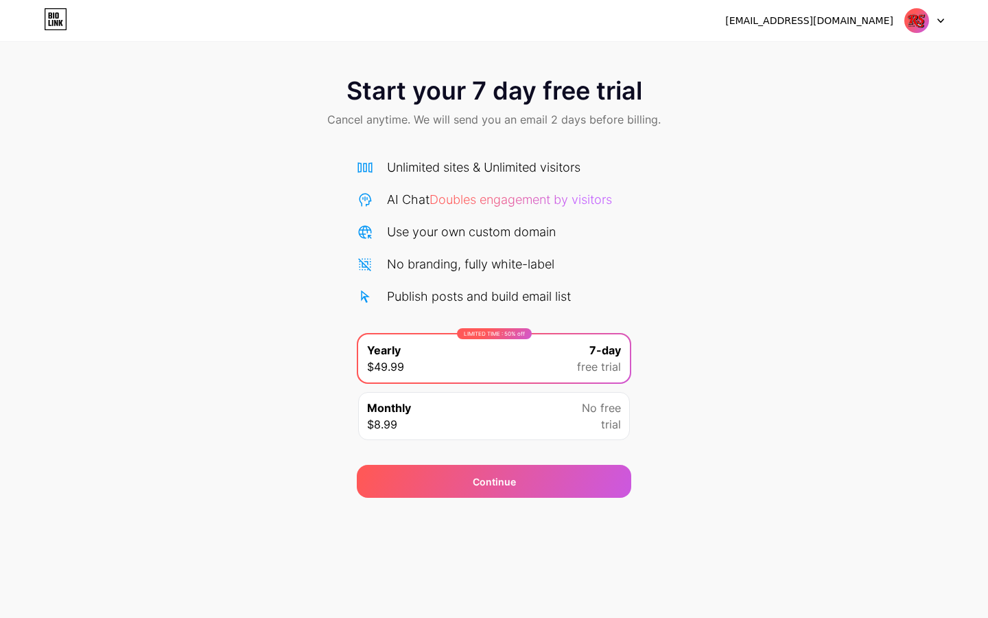
click at [918, 27] on img at bounding box center [917, 21] width 26 height 26
click at [814, 55] on li "Logout" at bounding box center [859, 56] width 170 height 37
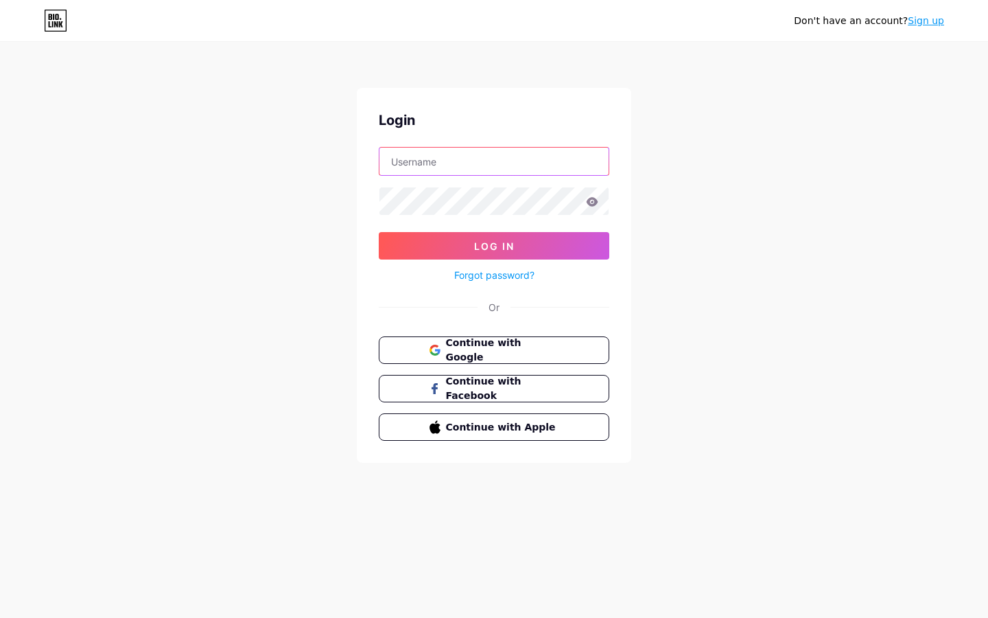
type input "alma@rollingstone.fr"
click at [507, 159] on input "alma@rollingstone.fr" at bounding box center [494, 161] width 229 height 27
click at [377, 292] on div "Login alma@rollingstone.fr Log In Forgot password? Or Continue with Google Cont…" at bounding box center [494, 275] width 275 height 375
click at [445, 175] on form "alma@rollingstone.fr Log In Forgot password?" at bounding box center [494, 215] width 231 height 137
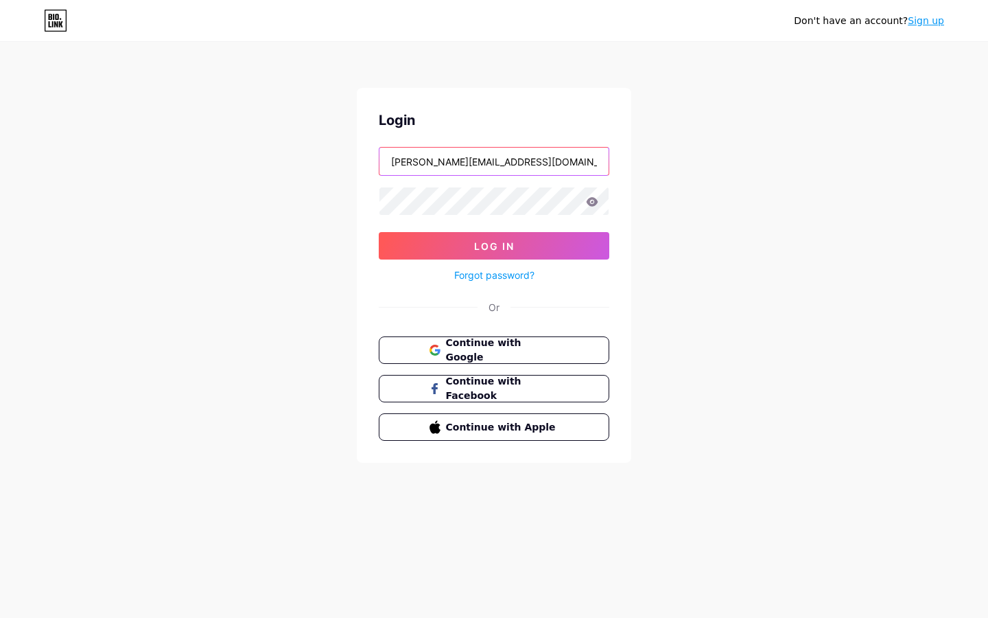
click at [445, 161] on input "alma@rollingstone.fr" at bounding box center [494, 161] width 229 height 27
click at [796, 71] on div "Don't have an account? Sign up Login alma@rollingstone.fr Log In Forgot passwor…" at bounding box center [494, 253] width 988 height 507
click at [928, 15] on link "Sign up" at bounding box center [926, 20] width 36 height 11
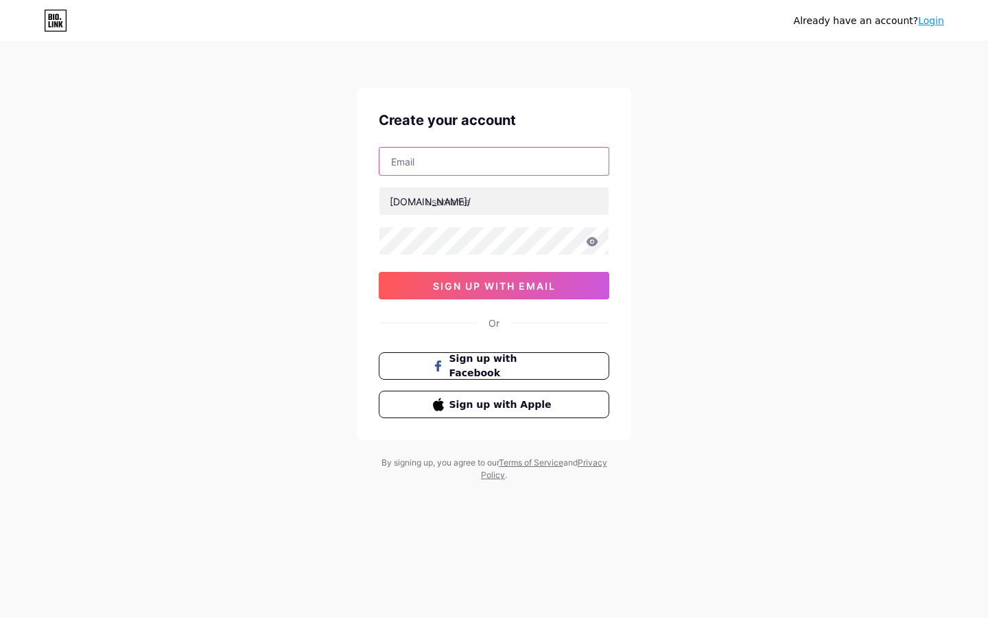
click at [434, 165] on input "text" at bounding box center [494, 161] width 229 height 27
type input "[EMAIL_ADDRESS][DOMAIN_NAME]"
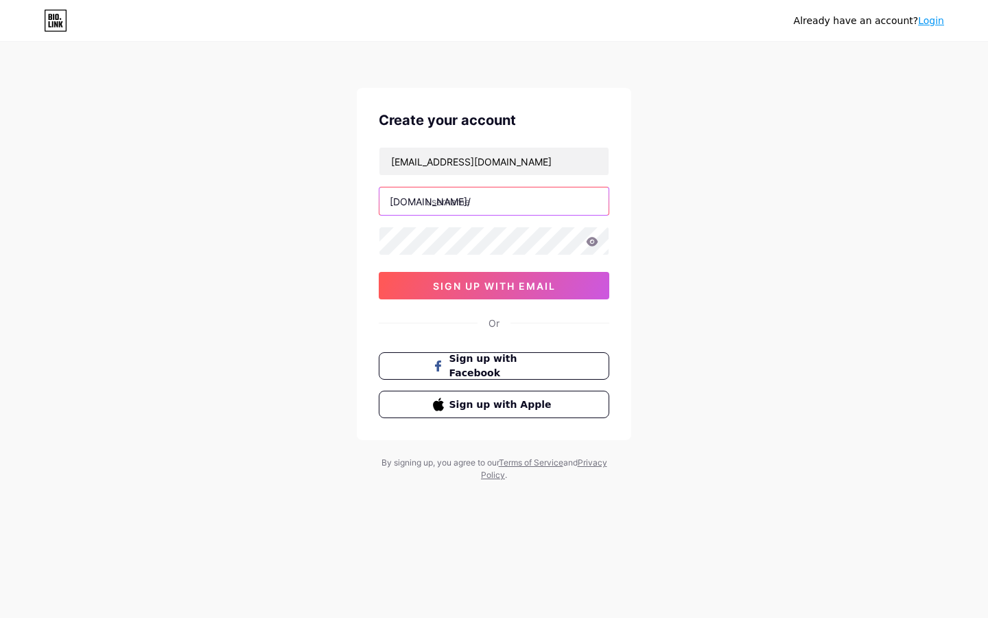
click at [449, 205] on input "text" at bounding box center [494, 200] width 229 height 27
type input "rollingstonefrance"
click at [595, 244] on icon at bounding box center [593, 241] width 12 height 9
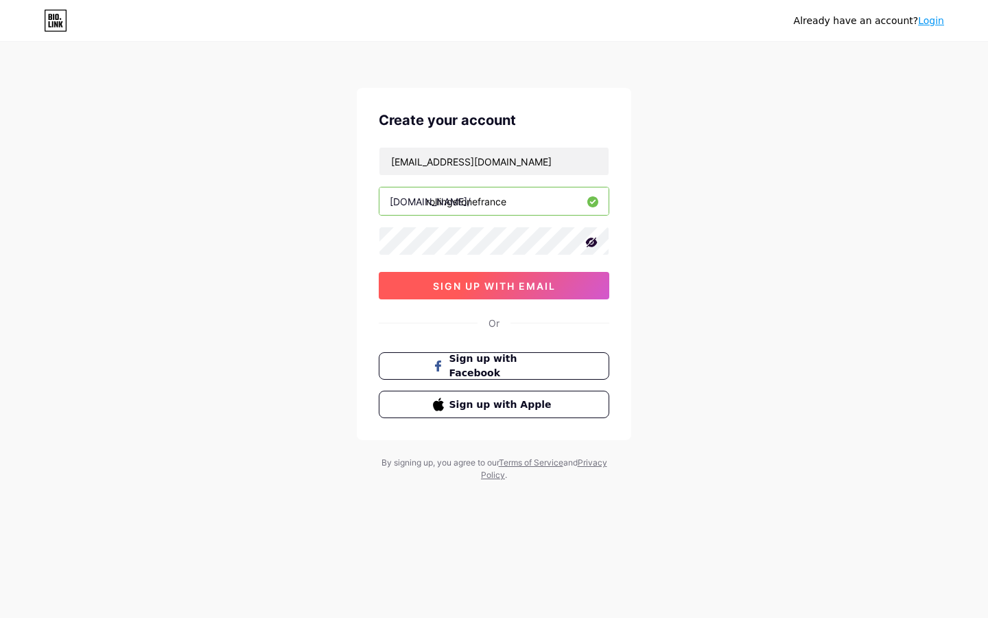
click at [445, 282] on span "sign up with email" at bounding box center [494, 286] width 123 height 12
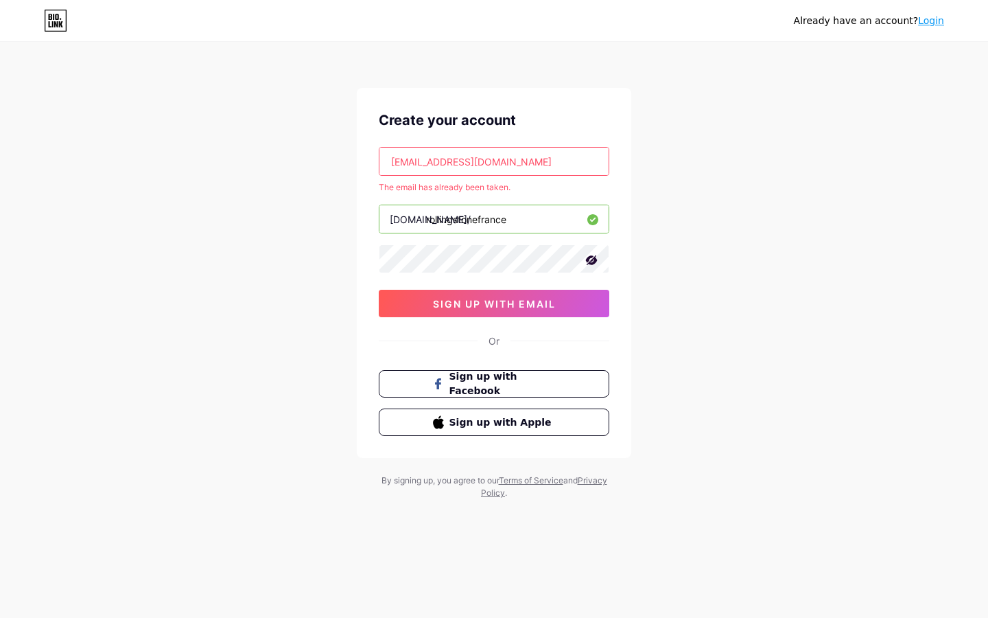
click at [391, 162] on input "[EMAIL_ADDRESS][DOMAIN_NAME]" at bounding box center [494, 161] width 229 height 27
click at [559, 160] on input "[EMAIL_ADDRESS][DOMAIN_NAME]" at bounding box center [494, 161] width 229 height 27
click at [720, 176] on div "Already have an account? Login Create your account redaction@rollingstone.fr Th…" at bounding box center [494, 271] width 988 height 543
click at [469, 161] on input "[EMAIL_ADDRESS][DOMAIN_NAME]" at bounding box center [494, 161] width 229 height 27
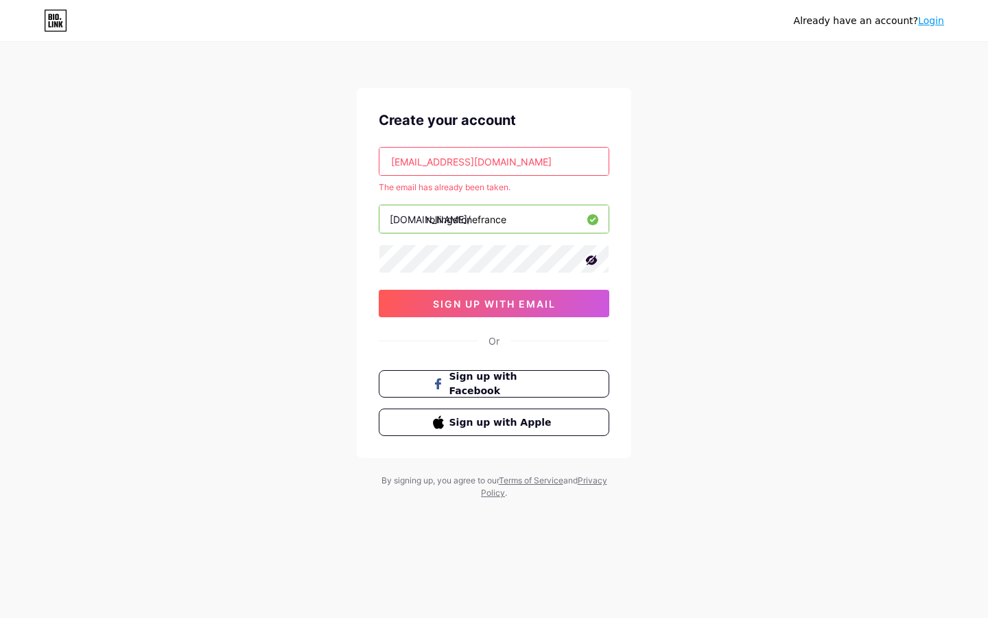
click at [469, 161] on input "[EMAIL_ADDRESS][DOMAIN_NAME]" at bounding box center [494, 161] width 229 height 27
click at [653, 172] on div "Already have an account? Login Create your account redaction@rollingstone.fr Th…" at bounding box center [494, 271] width 988 height 543
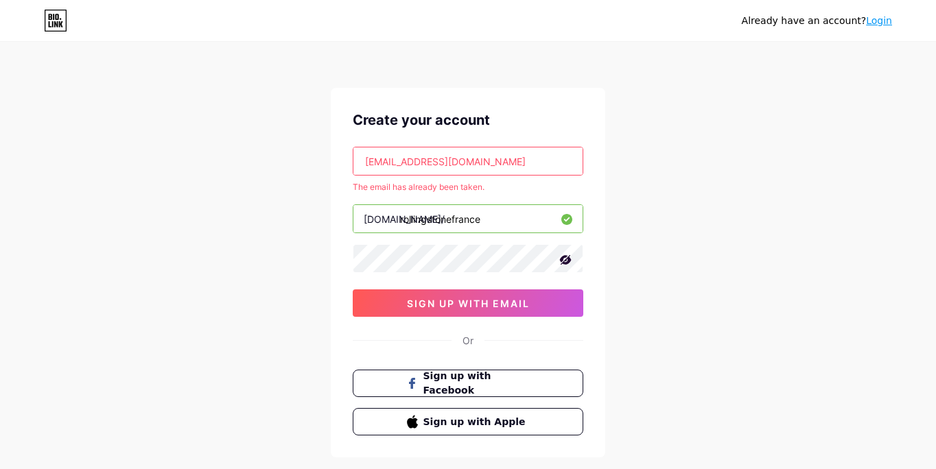
click at [51, 19] on icon at bounding box center [50, 17] width 3 height 6
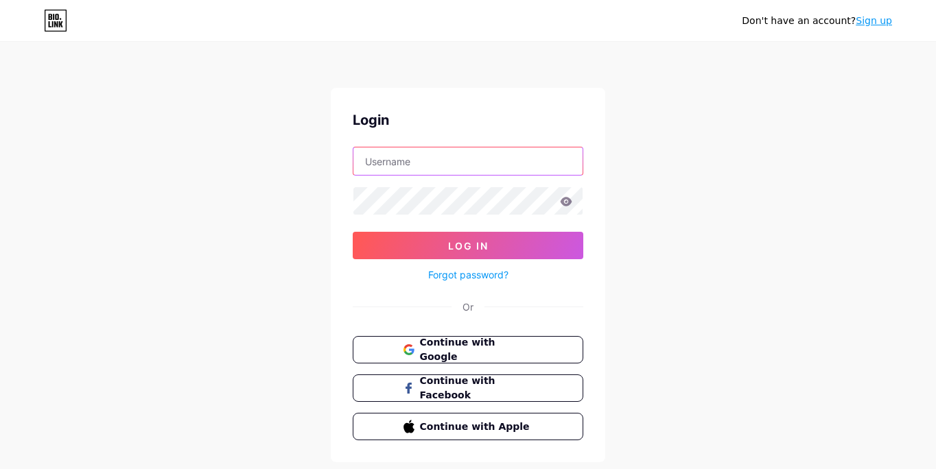
type input "[PERSON_NAME][EMAIL_ADDRESS][DOMAIN_NAME]"
click at [439, 163] on input "[PERSON_NAME][EMAIL_ADDRESS][DOMAIN_NAME]" at bounding box center [467, 161] width 229 height 27
click at [221, 181] on div "Don't have an account? Sign up Login [PERSON_NAME][EMAIL_ADDRESS][DOMAIN_NAME] …" at bounding box center [468, 253] width 936 height 507
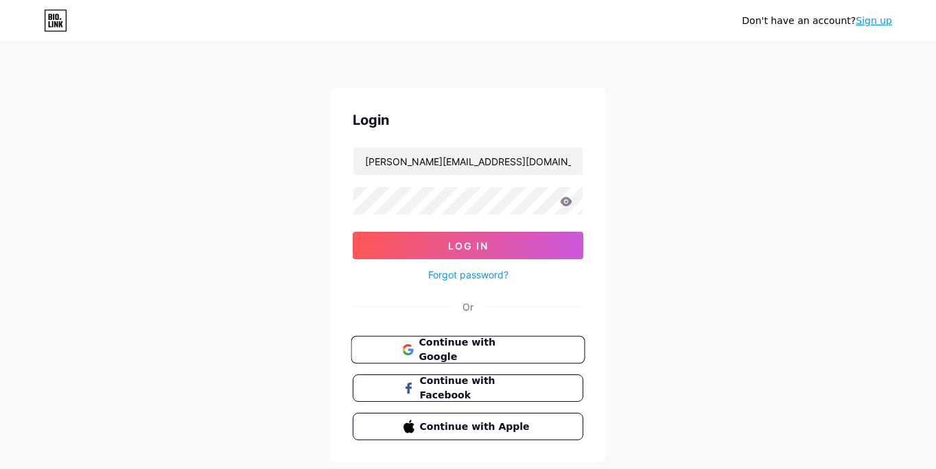
click at [453, 351] on span "Continue with Google" at bounding box center [476, 351] width 115 height 30
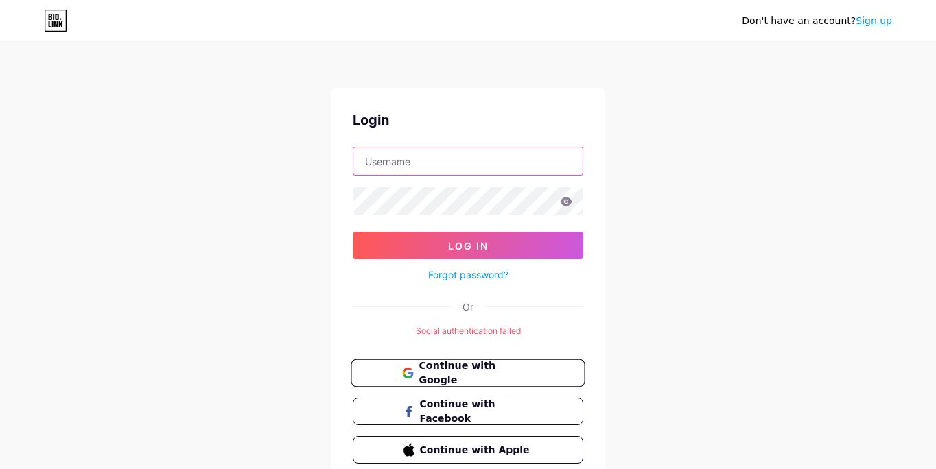
type input "[PERSON_NAME][EMAIL_ADDRESS][DOMAIN_NAME]"
click at [491, 364] on button "Continue with Google" at bounding box center [468, 374] width 234 height 28
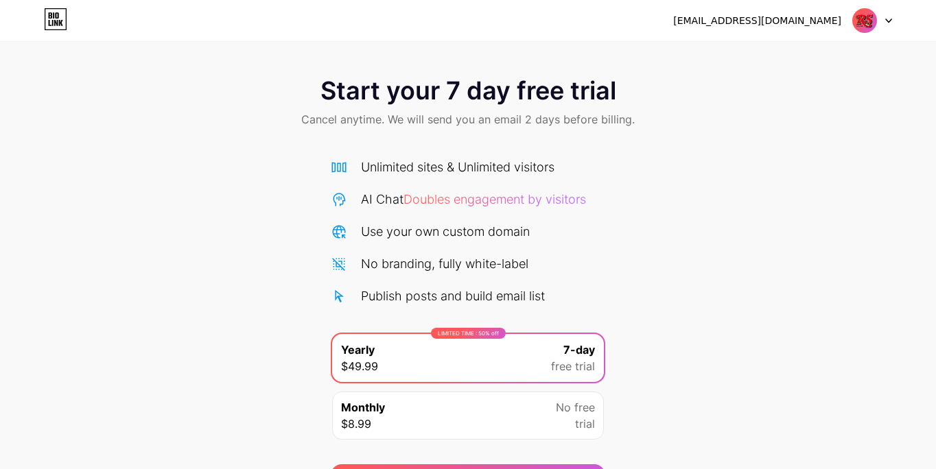
click at [693, 321] on div "Start your 7 day free trial Cancel anytime. We will send you an email 2 days be…" at bounding box center [468, 280] width 936 height 434
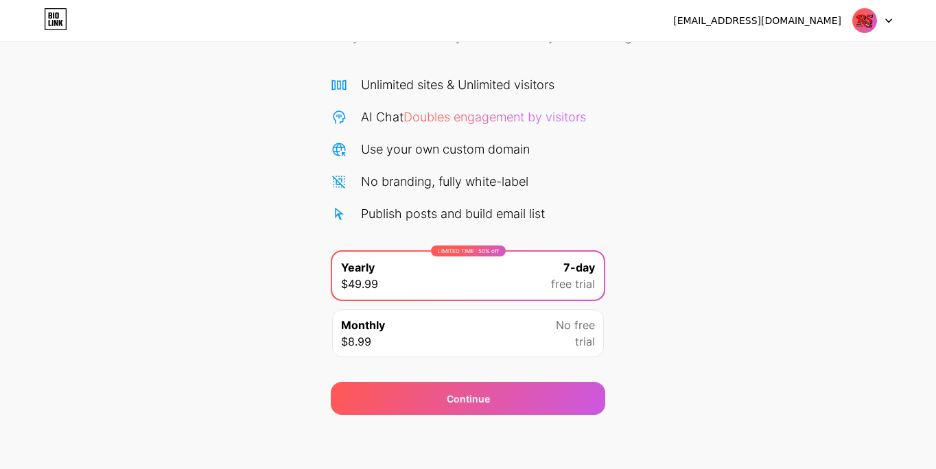
scroll to position [83, 0]
click at [459, 122] on span "Doubles engagement by visitors" at bounding box center [495, 116] width 183 height 14
click at [640, 187] on div "Start your 7 day free trial Cancel anytime. We will send you an email 2 days be…" at bounding box center [468, 197] width 936 height 434
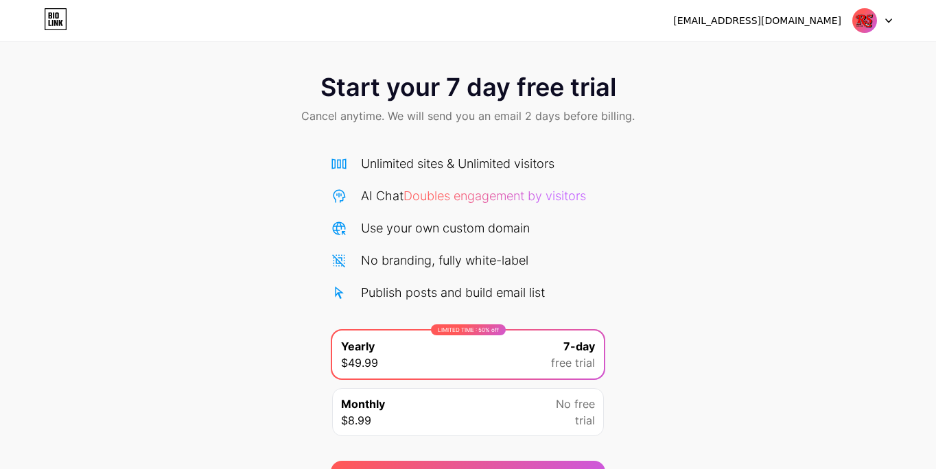
scroll to position [1, 0]
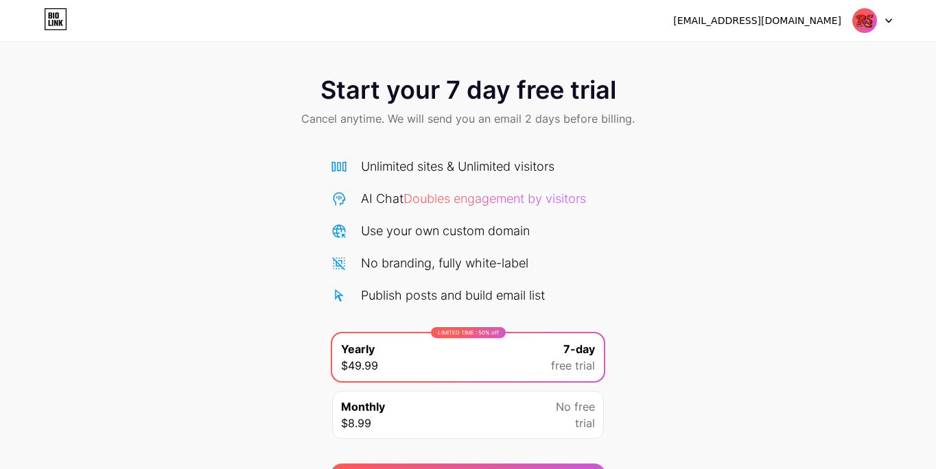
click at [494, 198] on span "Doubles engagement by visitors" at bounding box center [495, 199] width 183 height 14
click at [339, 200] on icon at bounding box center [339, 199] width 16 height 16
click at [61, 18] on icon at bounding box center [55, 19] width 23 height 22
click at [253, 294] on div "Start your 7 day free trial Cancel anytime. We will send you an email 2 days be…" at bounding box center [468, 280] width 936 height 434
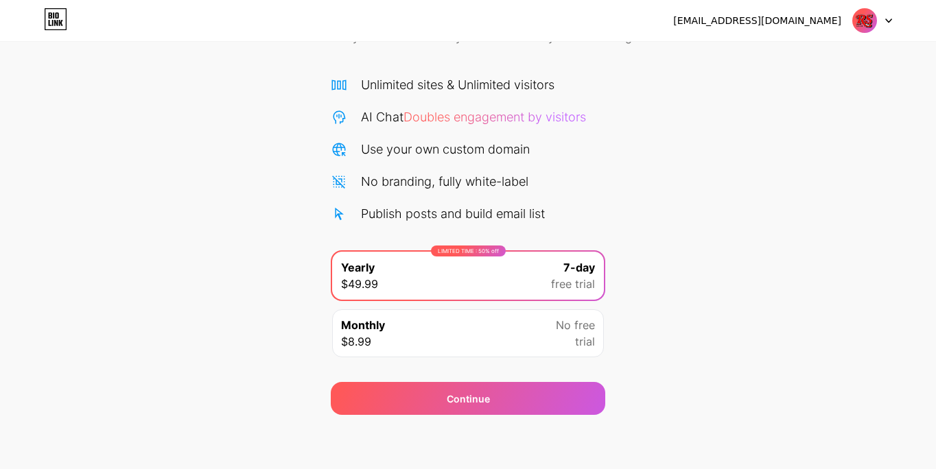
scroll to position [83, 0]
